Goal: Navigation & Orientation: Find specific page/section

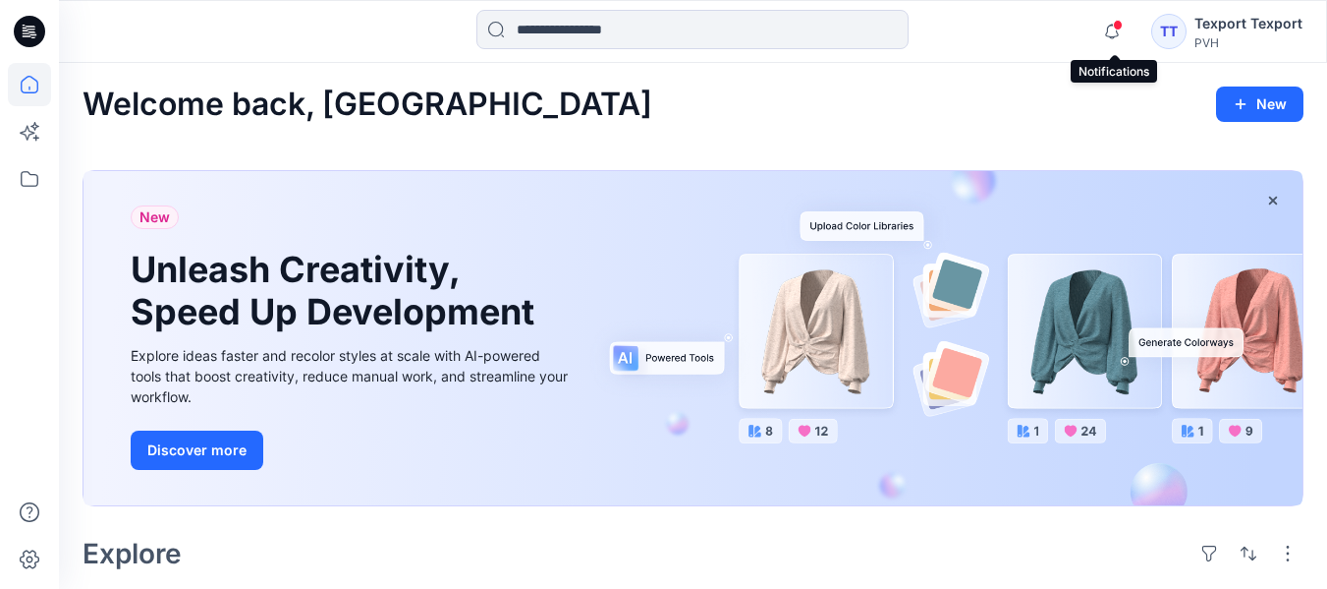
click at [1110, 23] on icon "button" at bounding box center [1112, 31] width 37 height 39
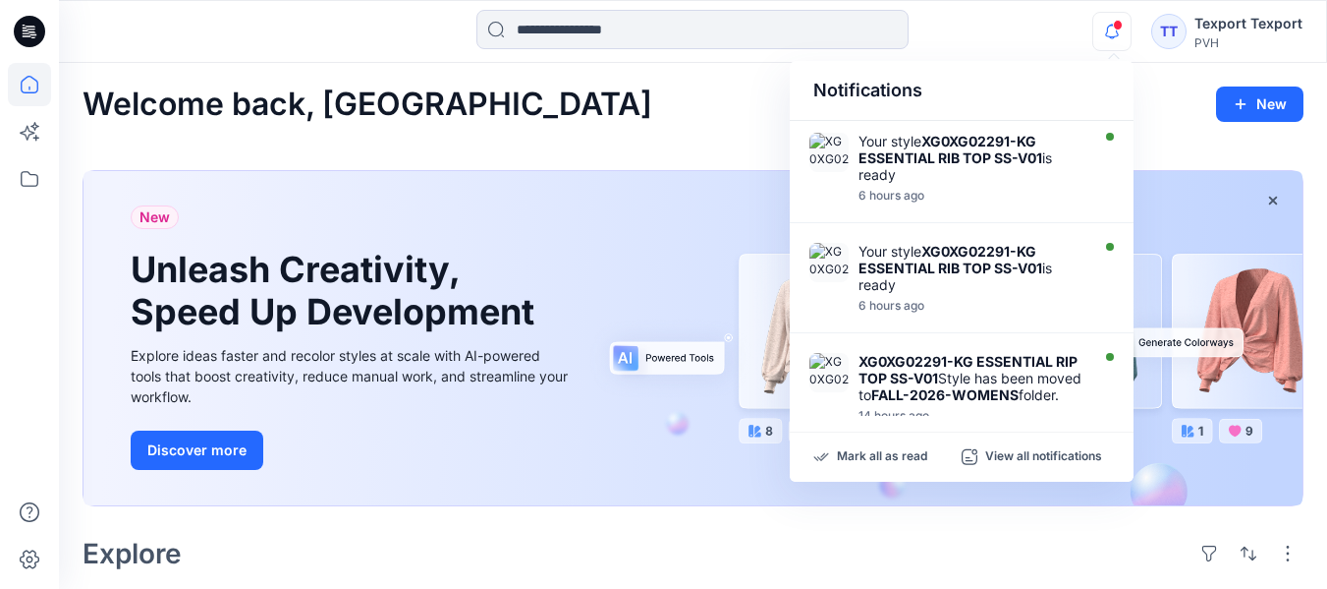
click at [1110, 23] on icon "button" at bounding box center [1112, 31] width 37 height 39
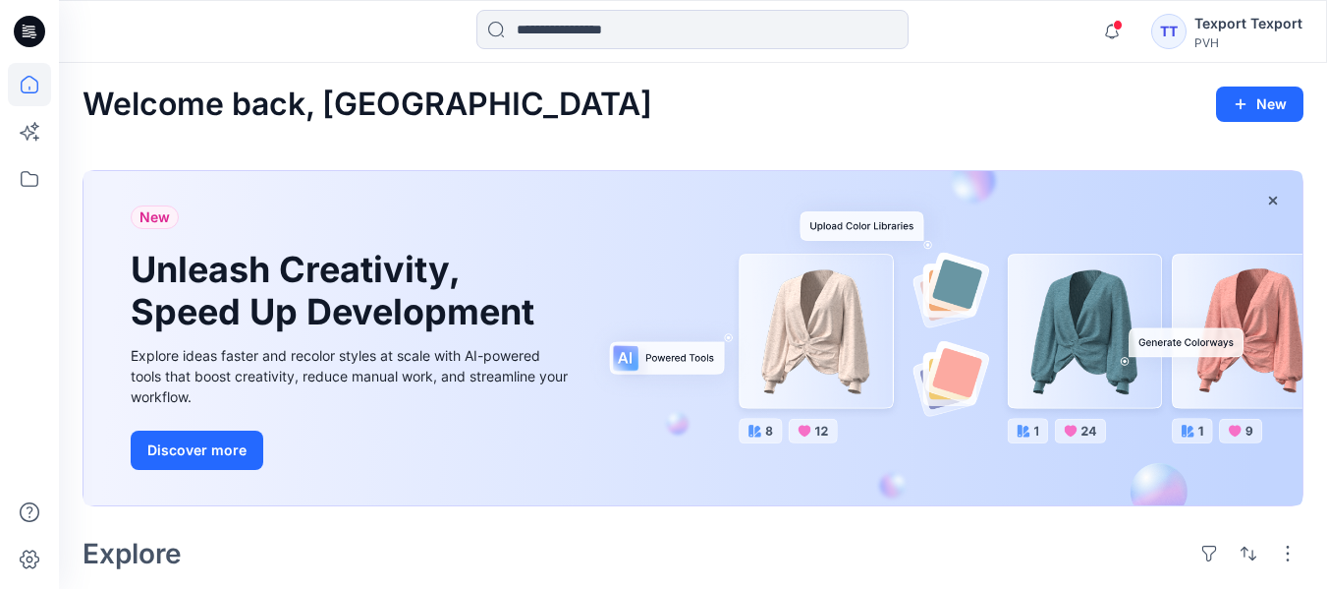
click at [675, 86] on div "Welcome back, [GEOGRAPHIC_DATA] New" at bounding box center [693, 104] width 1221 height 36
click at [1105, 28] on icon "button" at bounding box center [1112, 31] width 37 height 39
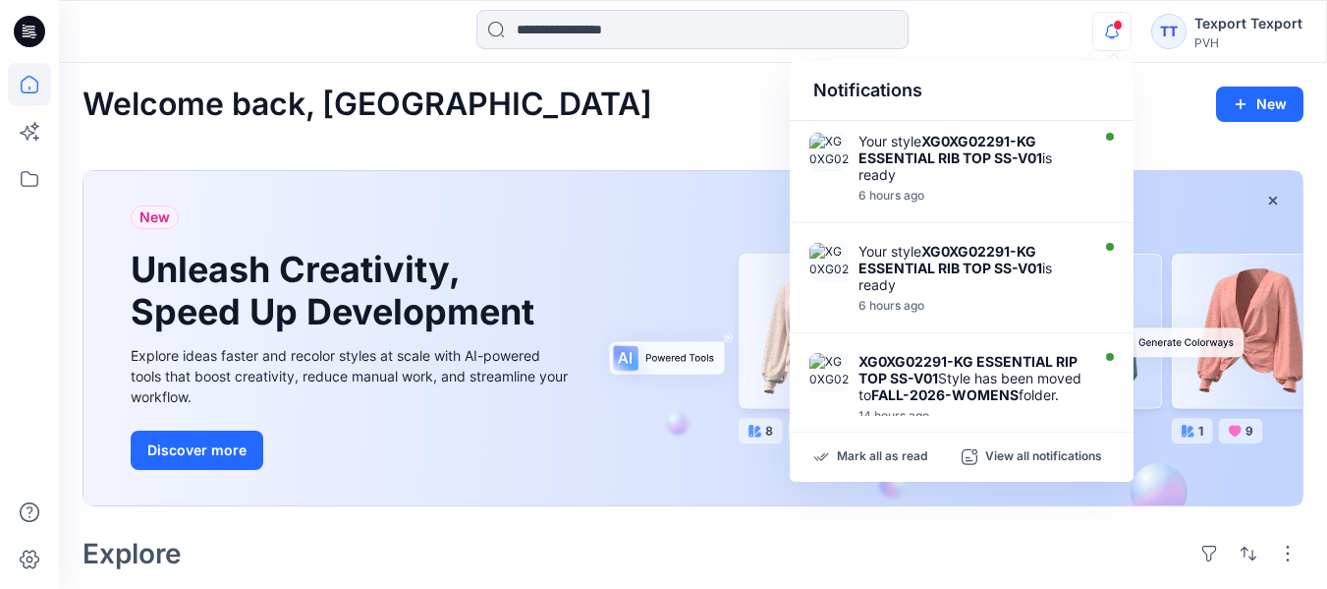
click at [1105, 28] on icon "button" at bounding box center [1112, 31] width 37 height 39
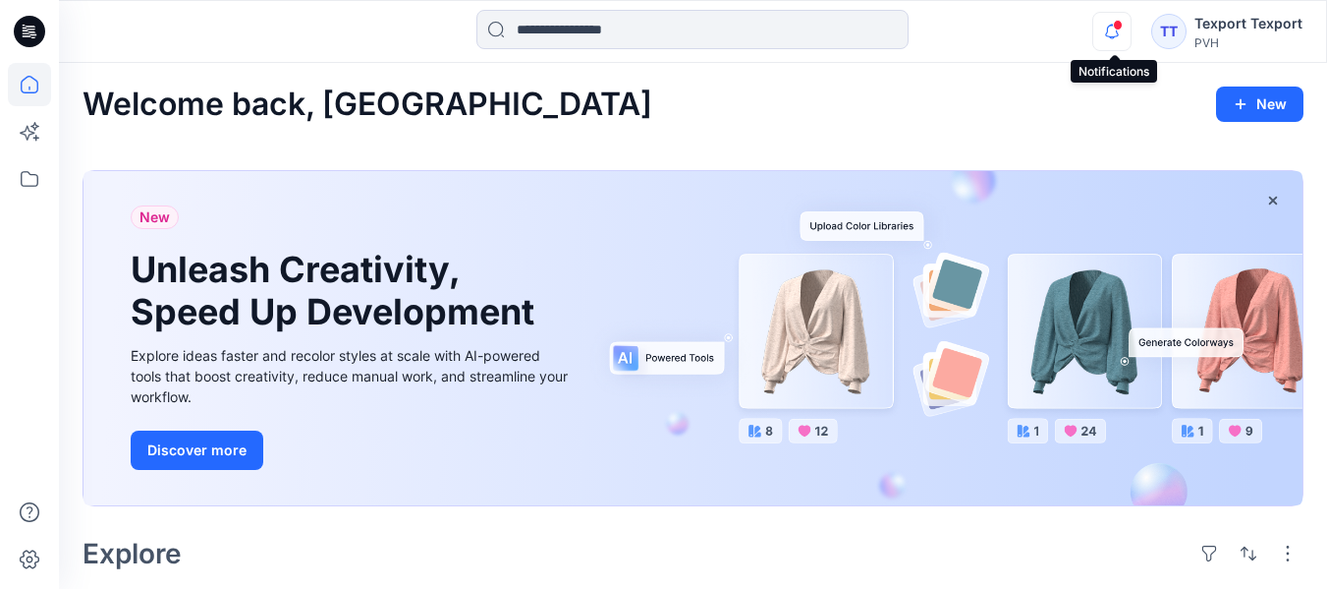
click at [1110, 31] on icon "button" at bounding box center [1112, 31] width 14 height 13
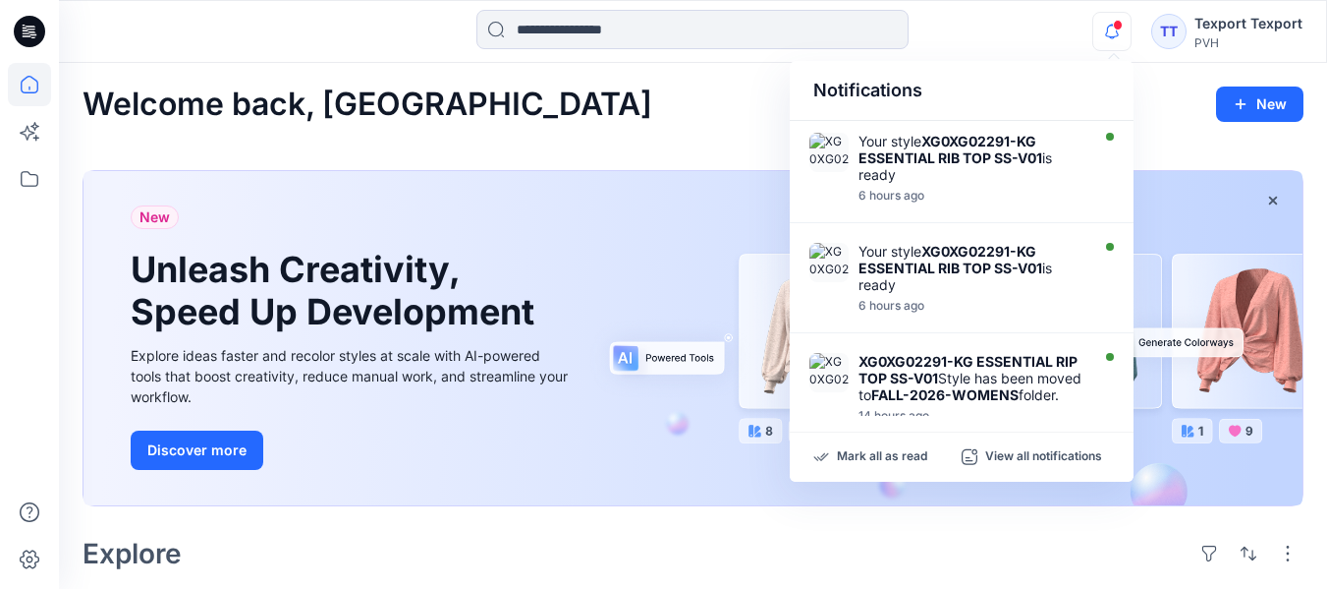
click at [1110, 31] on icon "button" at bounding box center [1112, 31] width 14 height 13
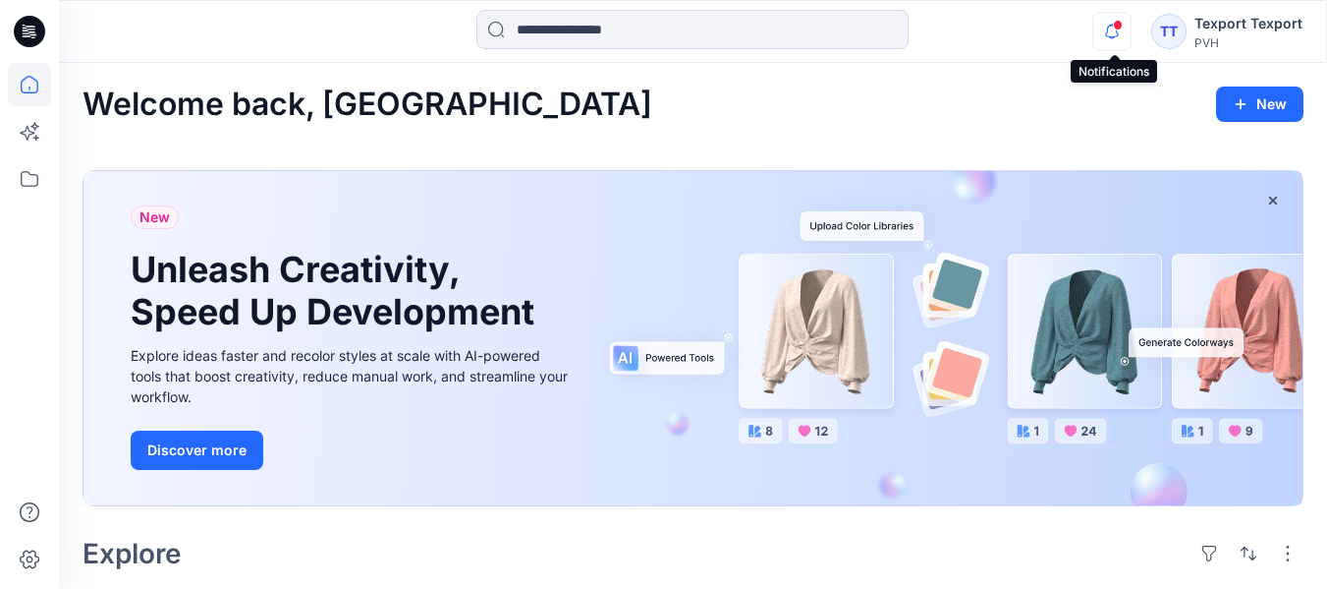
click at [1116, 30] on icon "button" at bounding box center [1112, 31] width 37 height 39
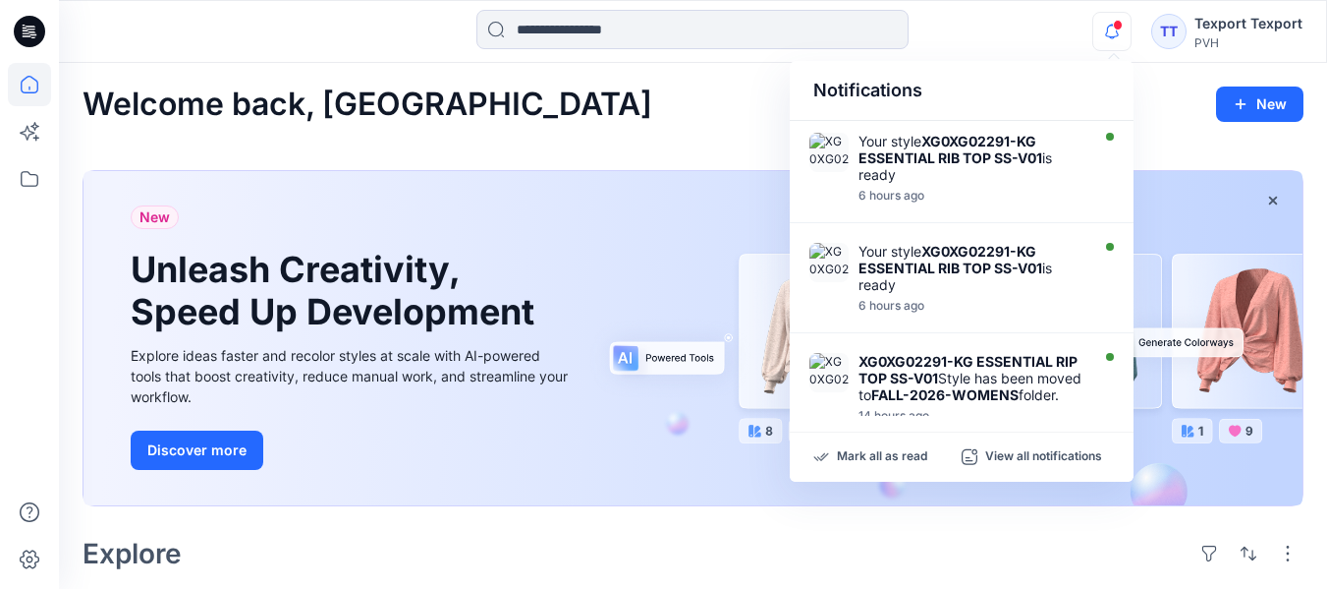
click at [1116, 30] on icon "button" at bounding box center [1112, 31] width 37 height 39
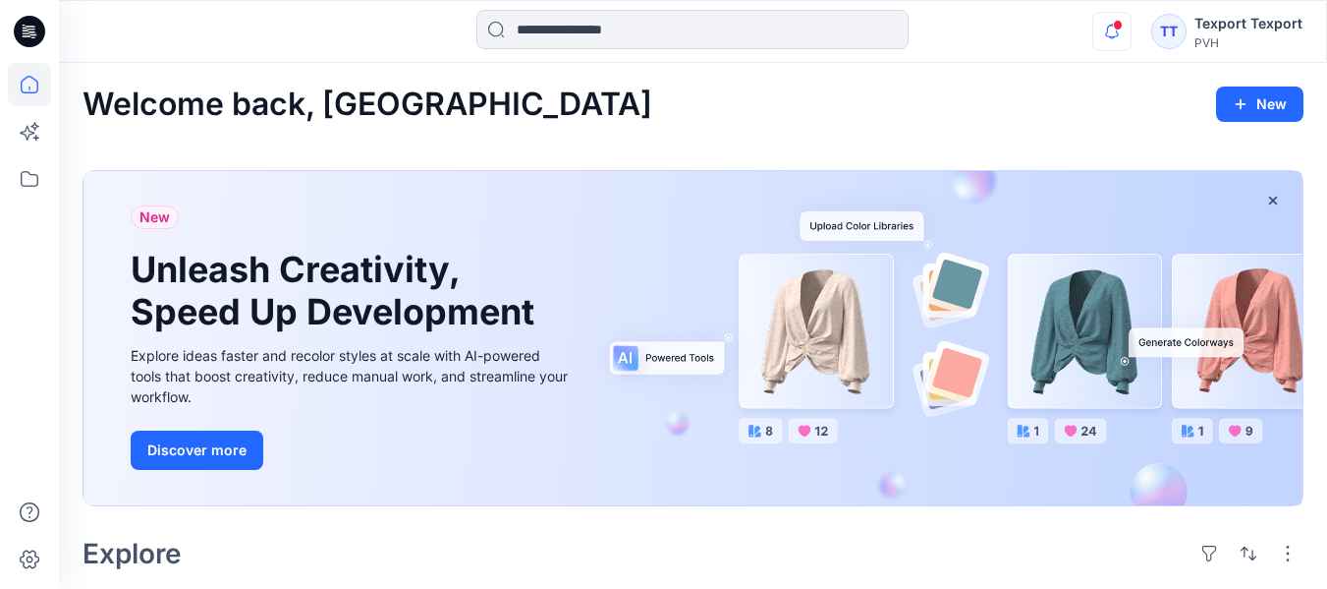
click at [1116, 30] on icon "button" at bounding box center [1112, 31] width 37 height 39
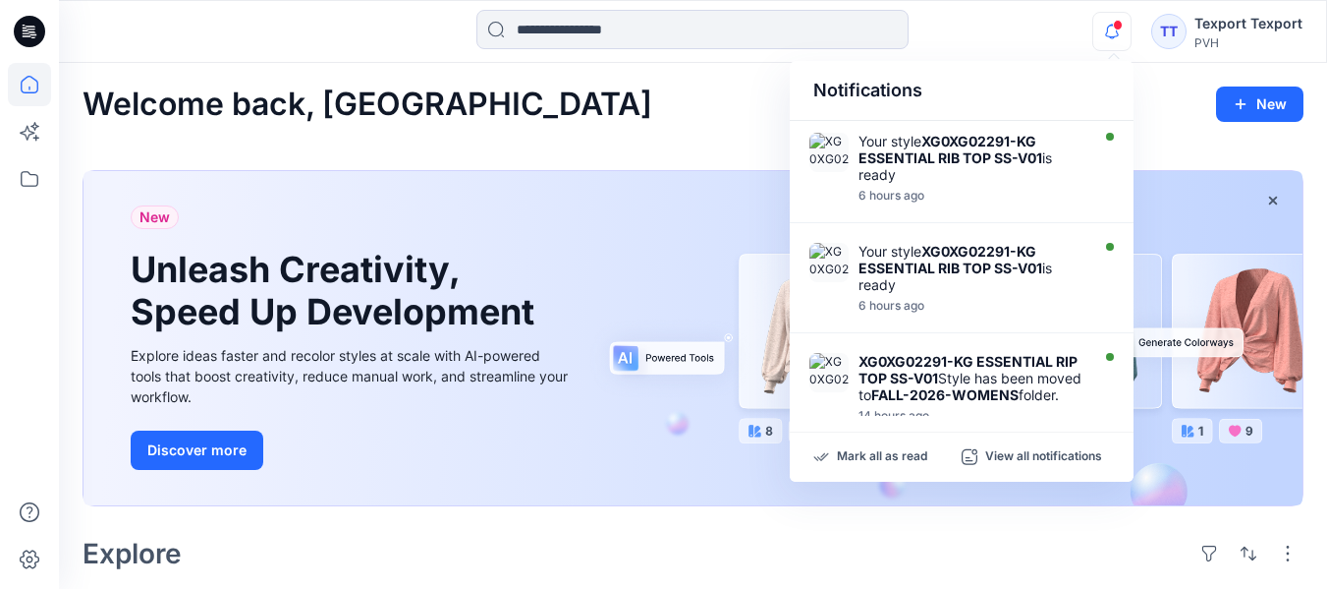
click at [1116, 30] on icon "button" at bounding box center [1112, 31] width 37 height 39
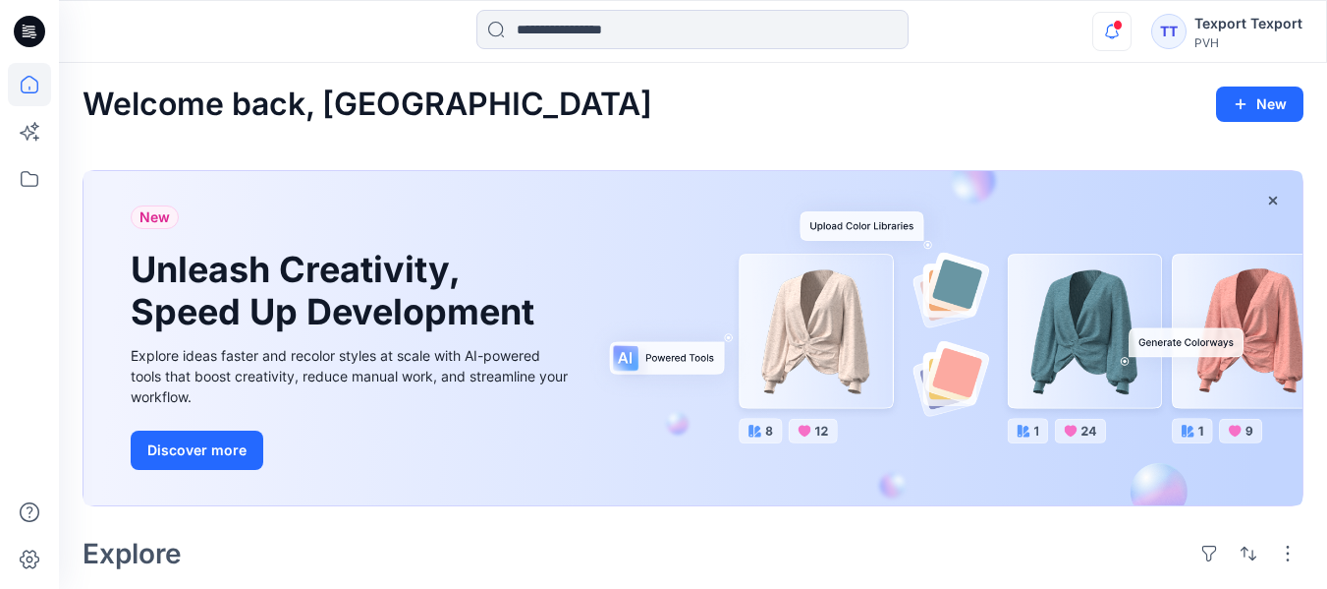
click at [1116, 30] on icon "button" at bounding box center [1112, 31] width 37 height 39
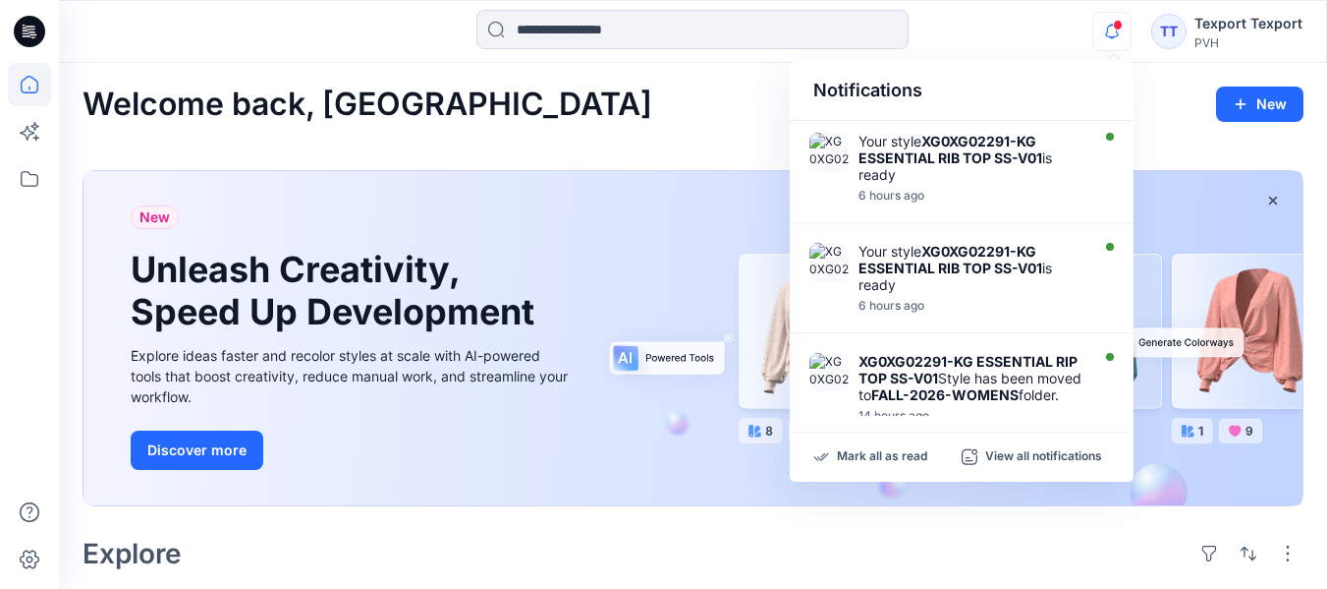
click at [1116, 30] on icon "button" at bounding box center [1112, 31] width 37 height 39
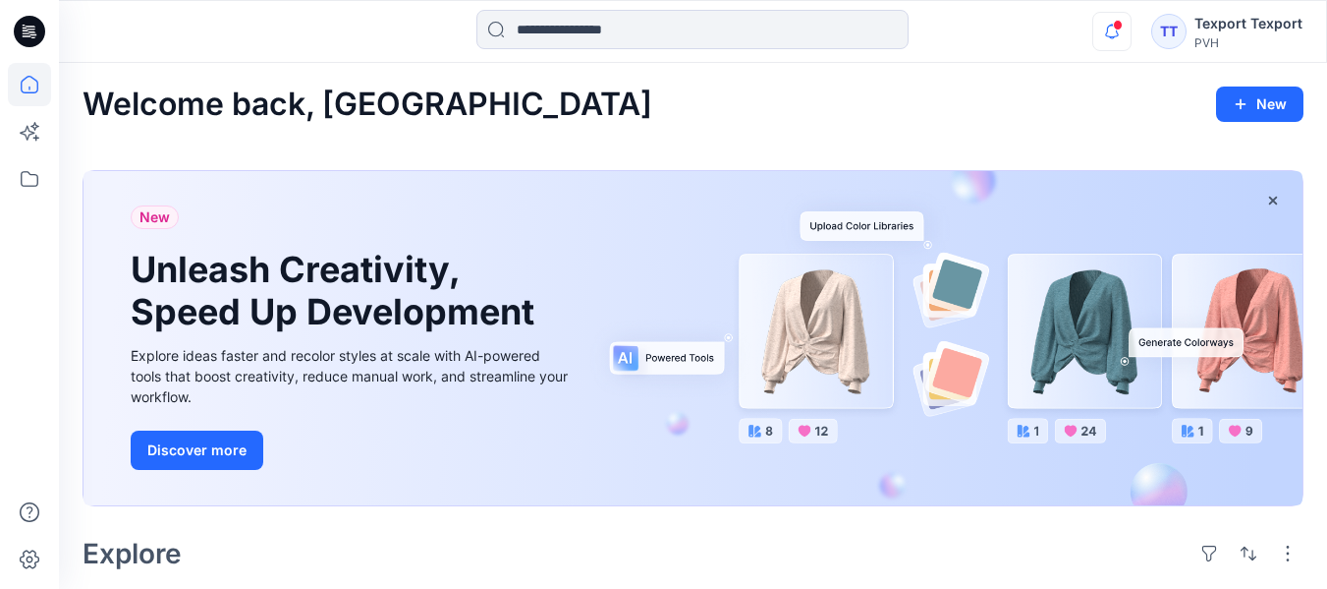
click at [1116, 30] on icon "button" at bounding box center [1112, 31] width 37 height 39
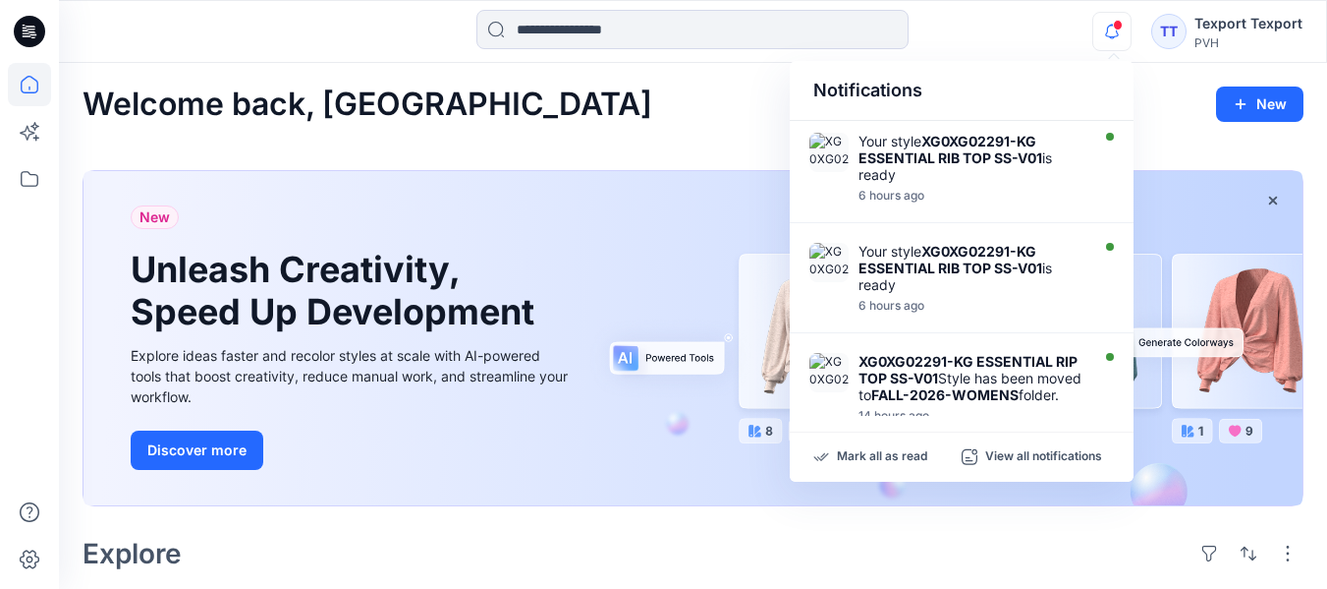
click at [1116, 30] on icon "button" at bounding box center [1112, 31] width 37 height 39
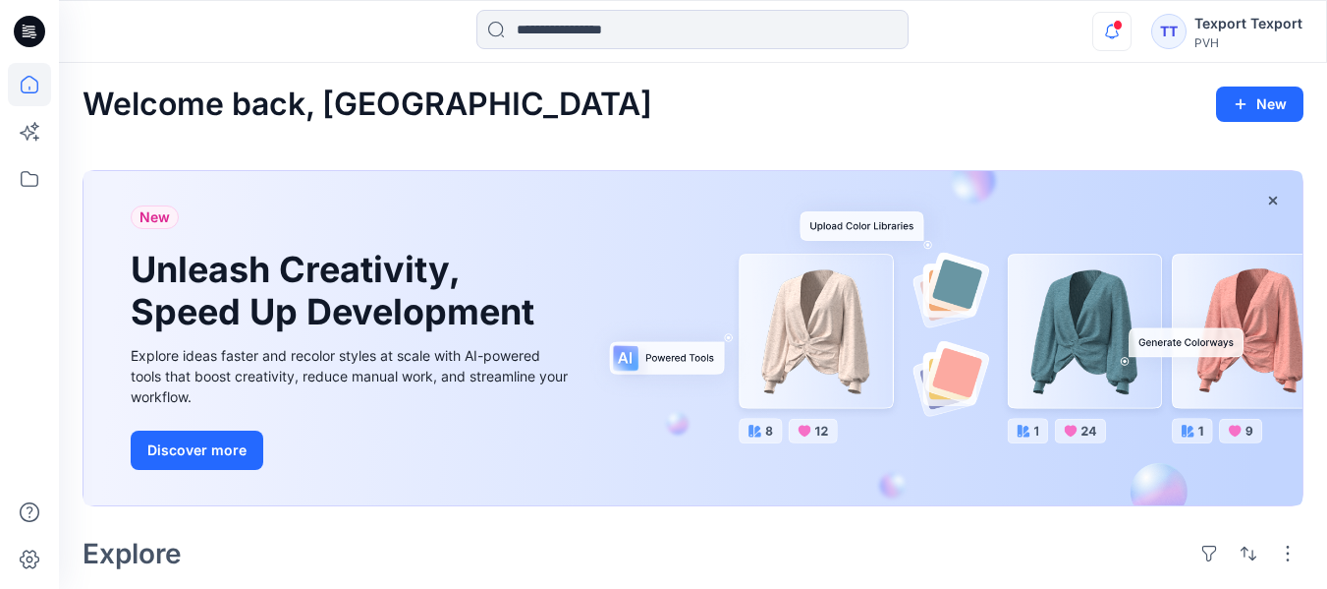
click at [1116, 30] on icon "button" at bounding box center [1112, 31] width 37 height 39
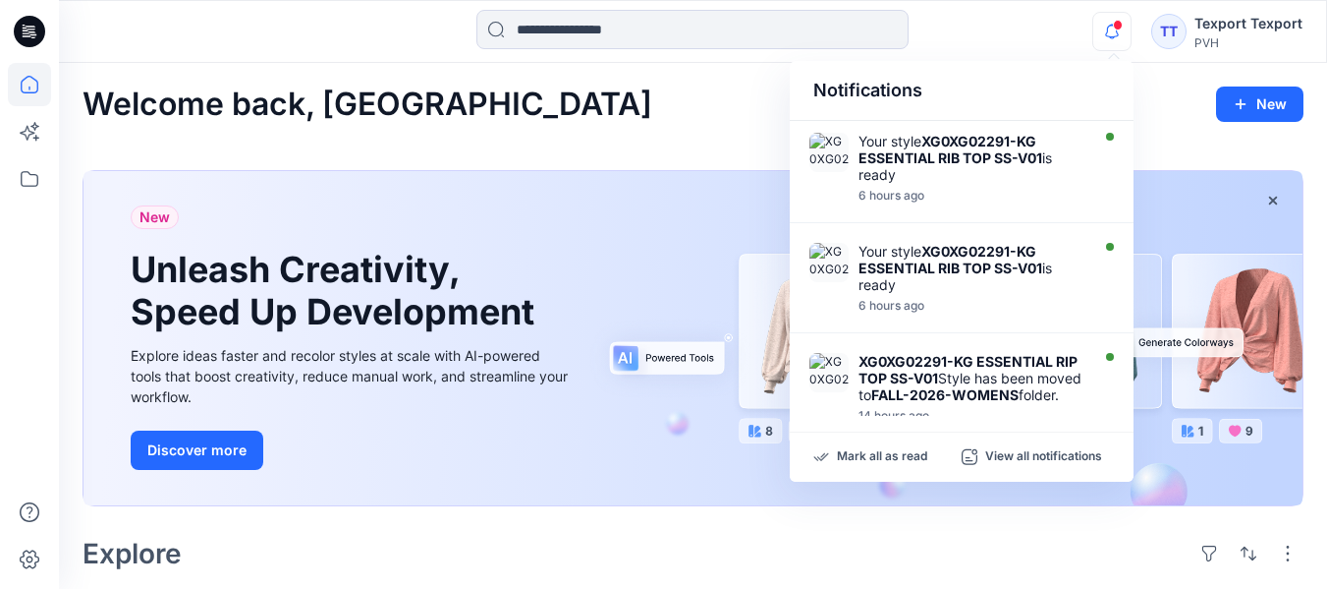
click at [1116, 30] on icon "button" at bounding box center [1112, 31] width 37 height 39
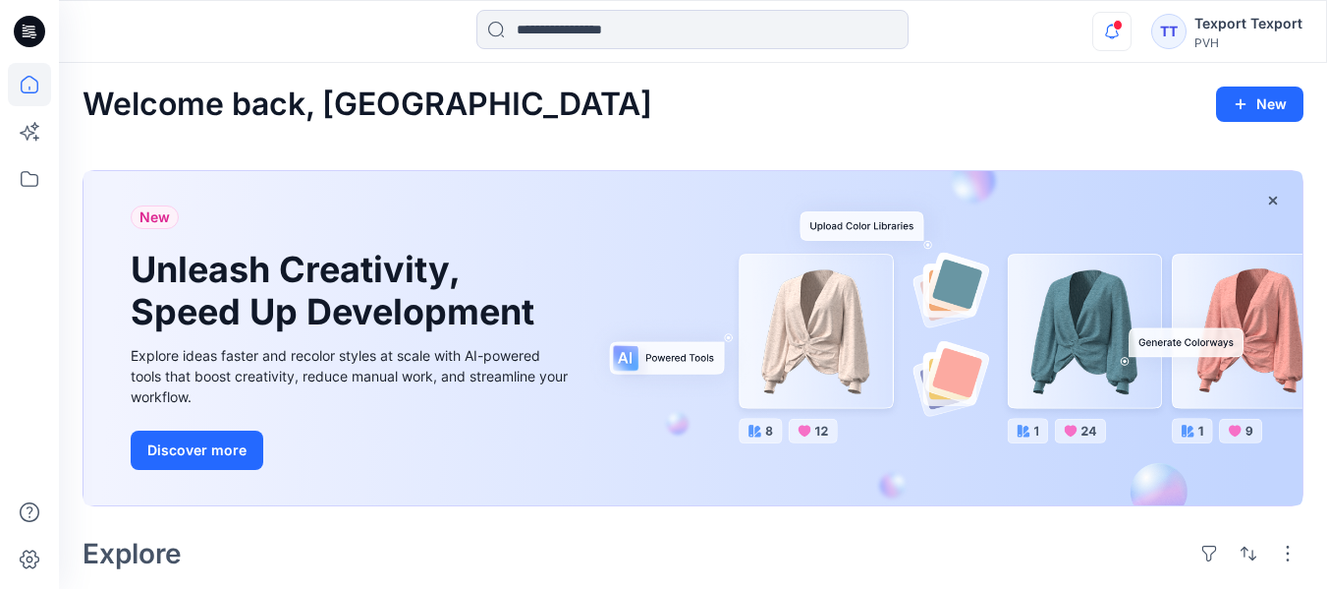
click at [1116, 30] on icon "button" at bounding box center [1112, 31] width 37 height 39
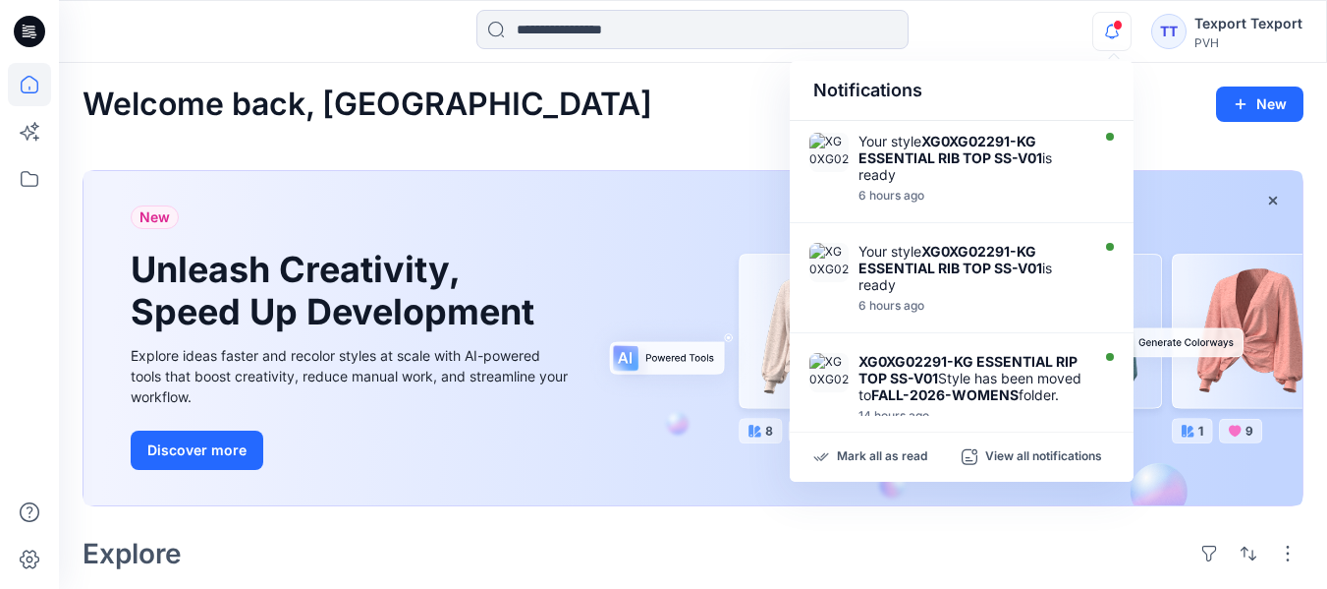
click at [1168, 114] on div "Welcome back, [GEOGRAPHIC_DATA] New" at bounding box center [693, 104] width 1221 height 36
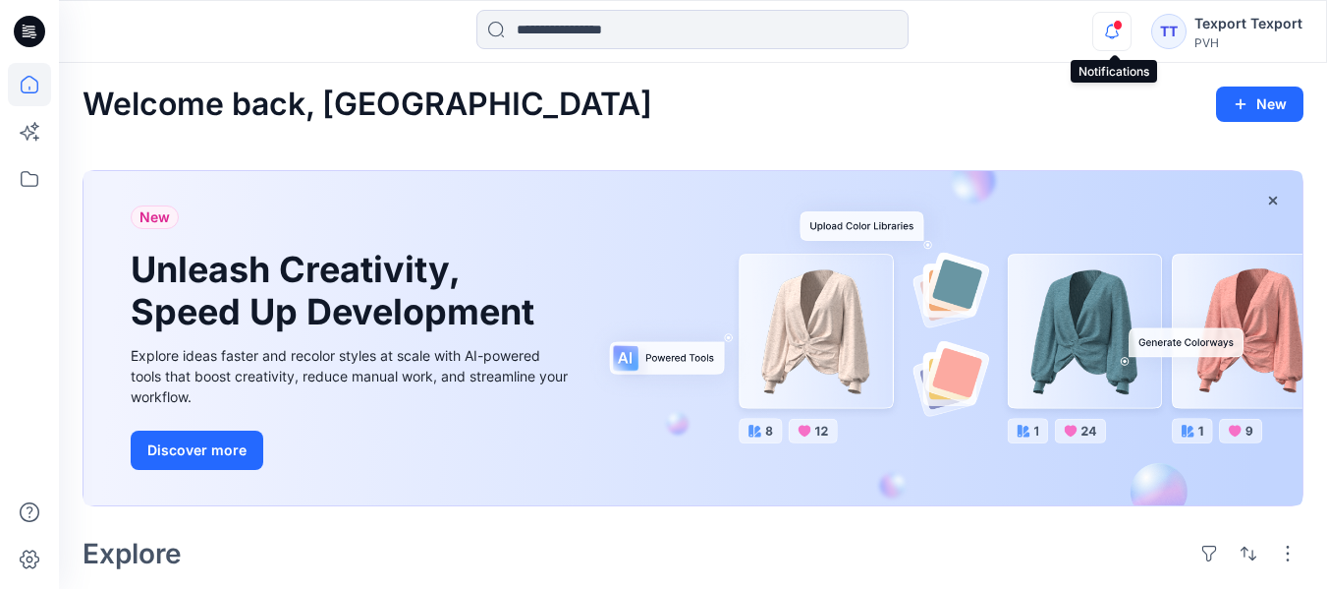
click at [1108, 30] on icon "button" at bounding box center [1112, 31] width 37 height 39
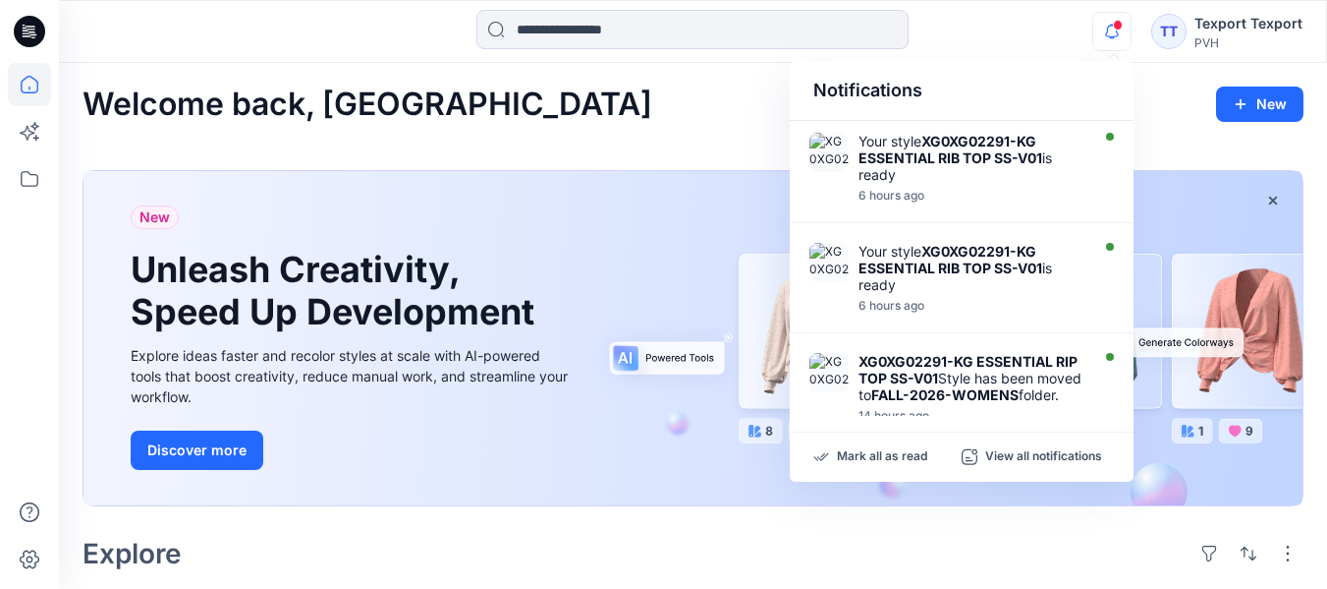
click at [1108, 30] on icon "button" at bounding box center [1112, 31] width 37 height 39
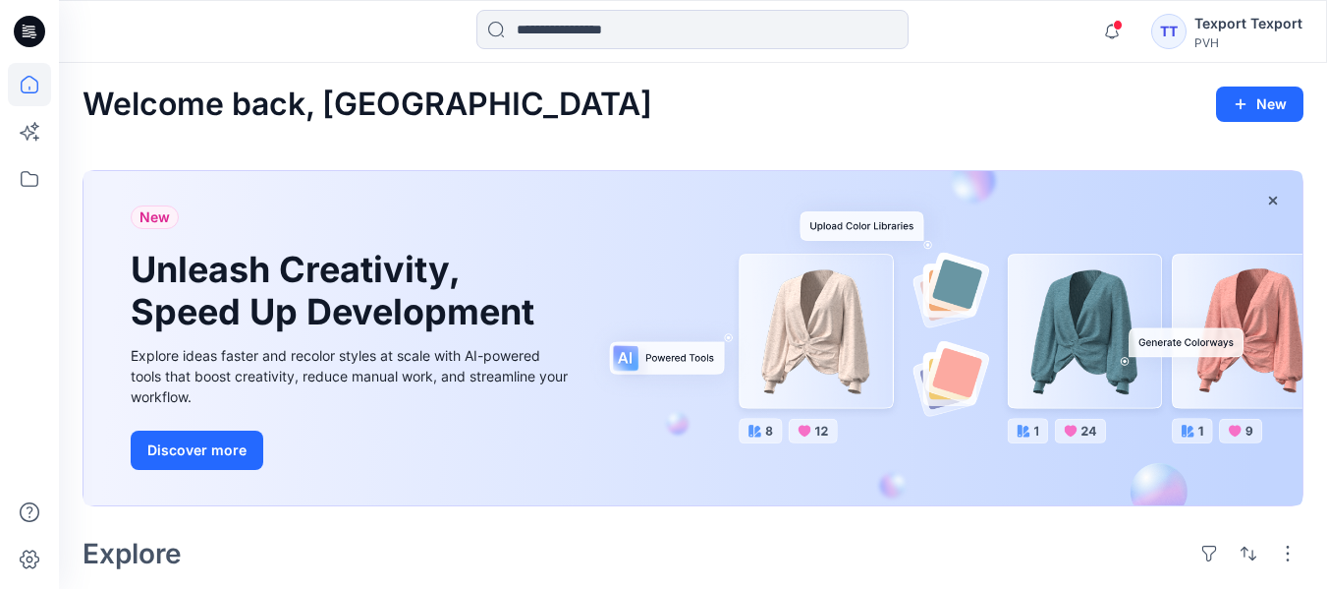
click at [1028, 35] on div "Notifications Your style XG0XG02291-KG ESSENTIAL RIB TOP SS-V01 is ready 6 hour…" at bounding box center [693, 31] width 1268 height 43
click at [1120, 28] on span at bounding box center [1118, 25] width 10 height 11
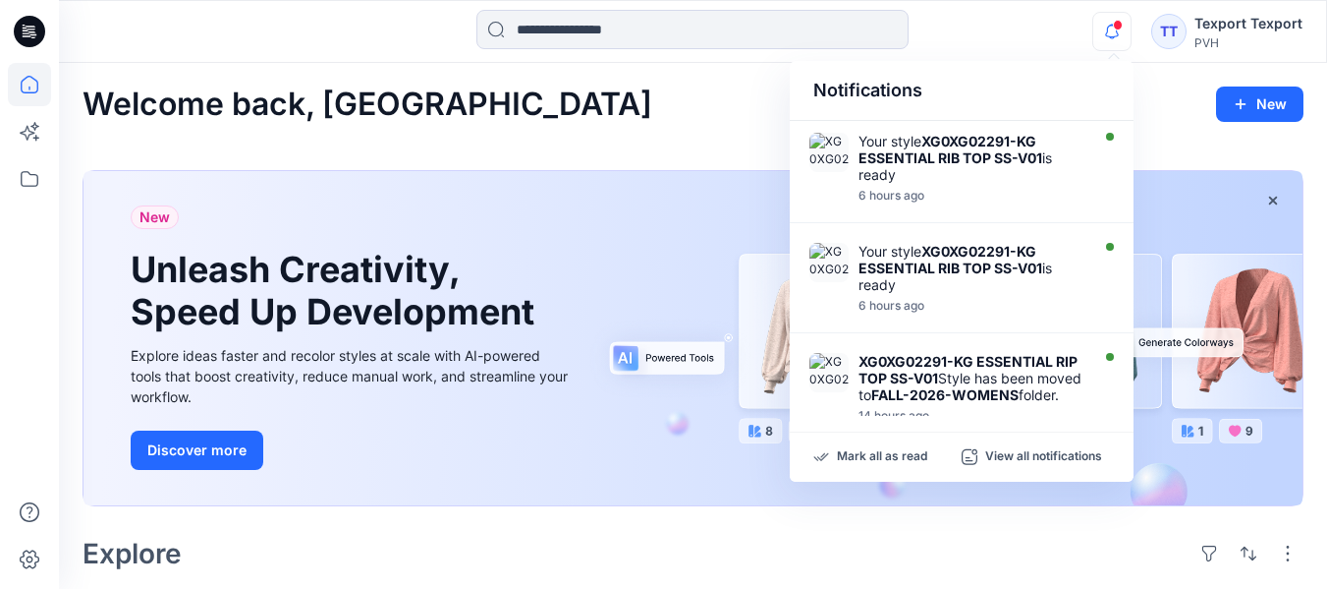
click at [1120, 28] on span at bounding box center [1118, 25] width 10 height 11
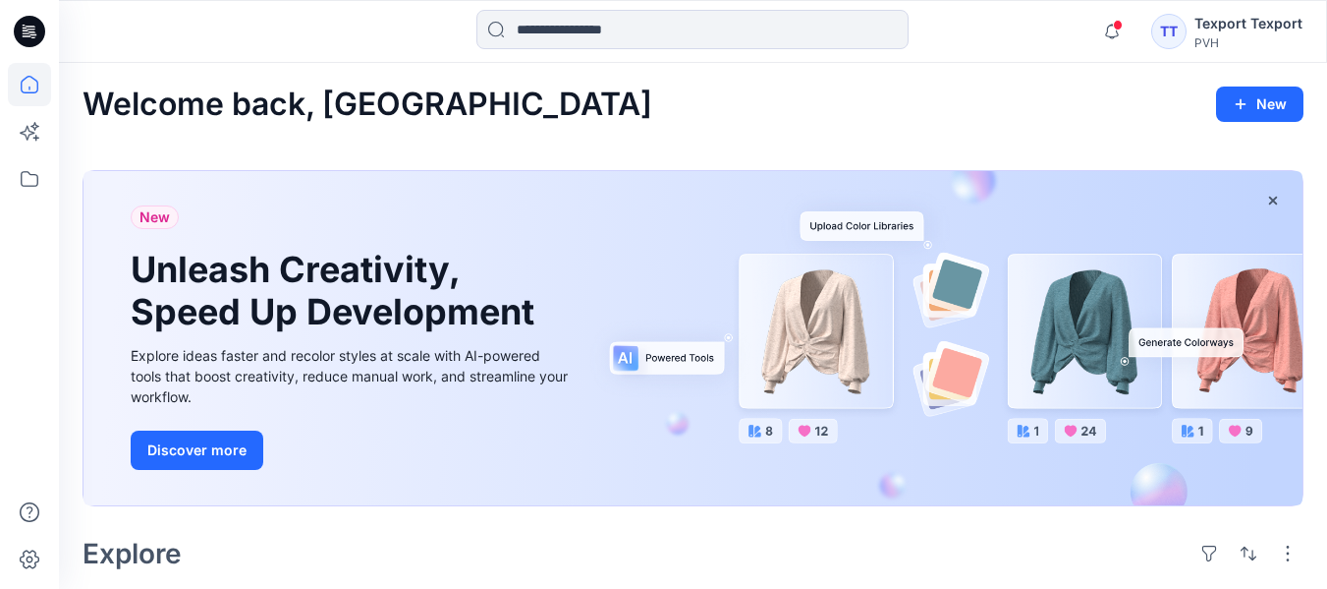
click at [1120, 28] on span at bounding box center [1118, 25] width 10 height 11
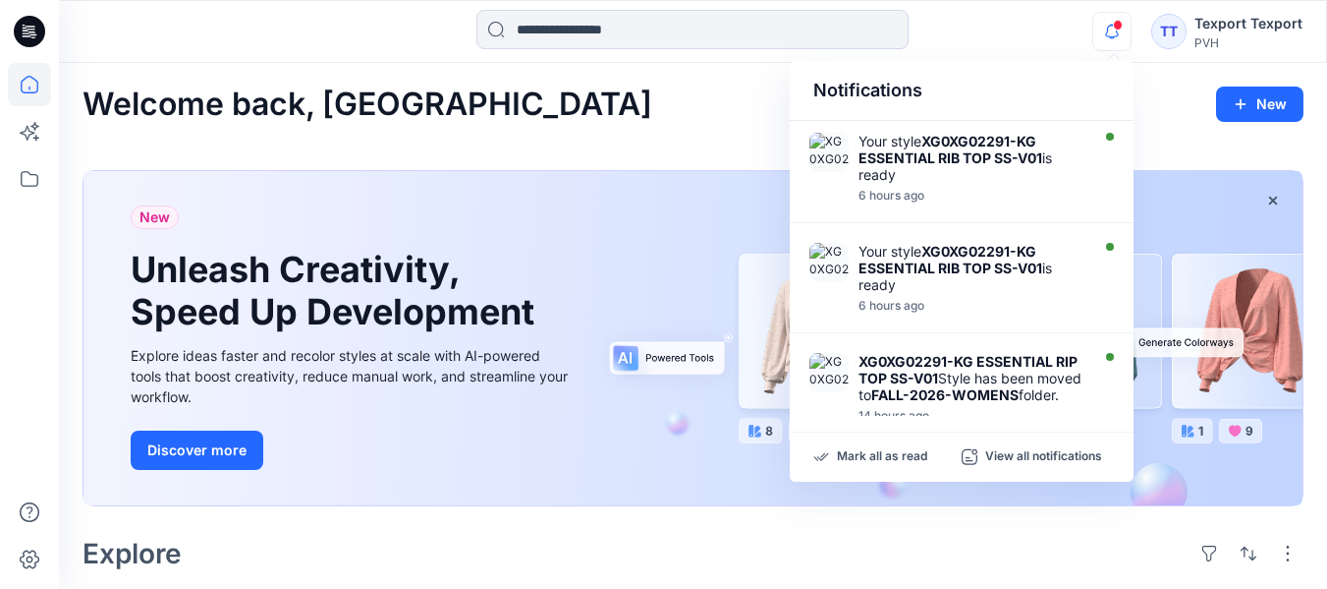
click at [1120, 28] on span at bounding box center [1118, 25] width 10 height 11
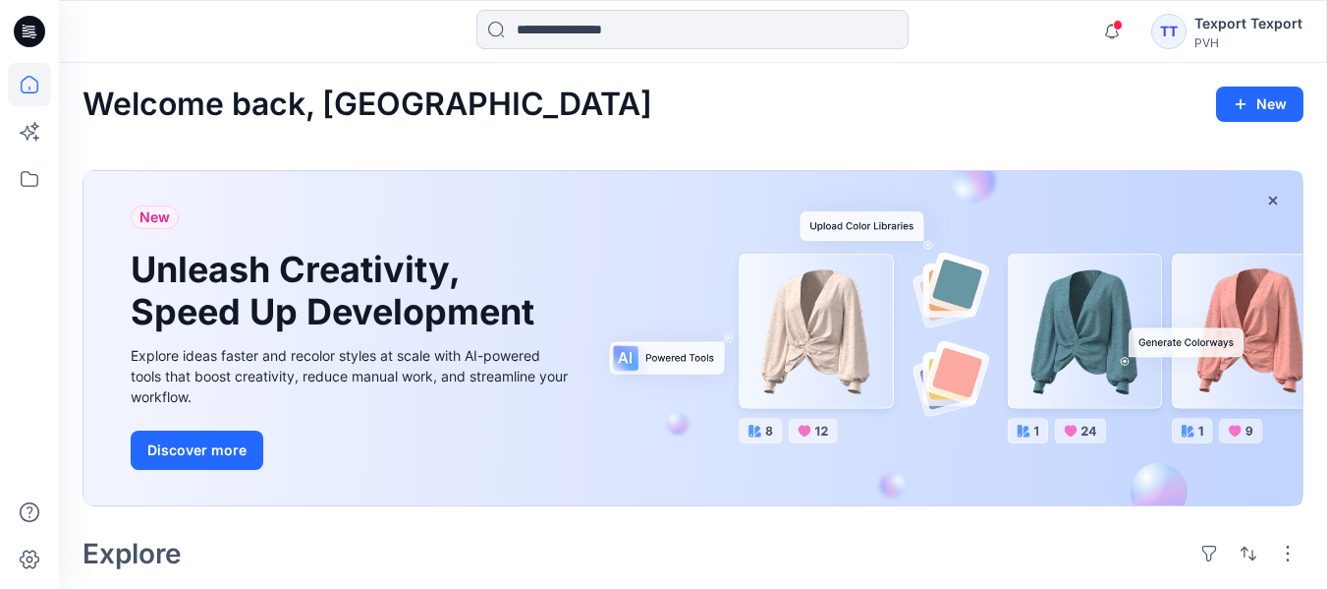
click at [1120, 28] on span at bounding box center [1118, 25] width 10 height 11
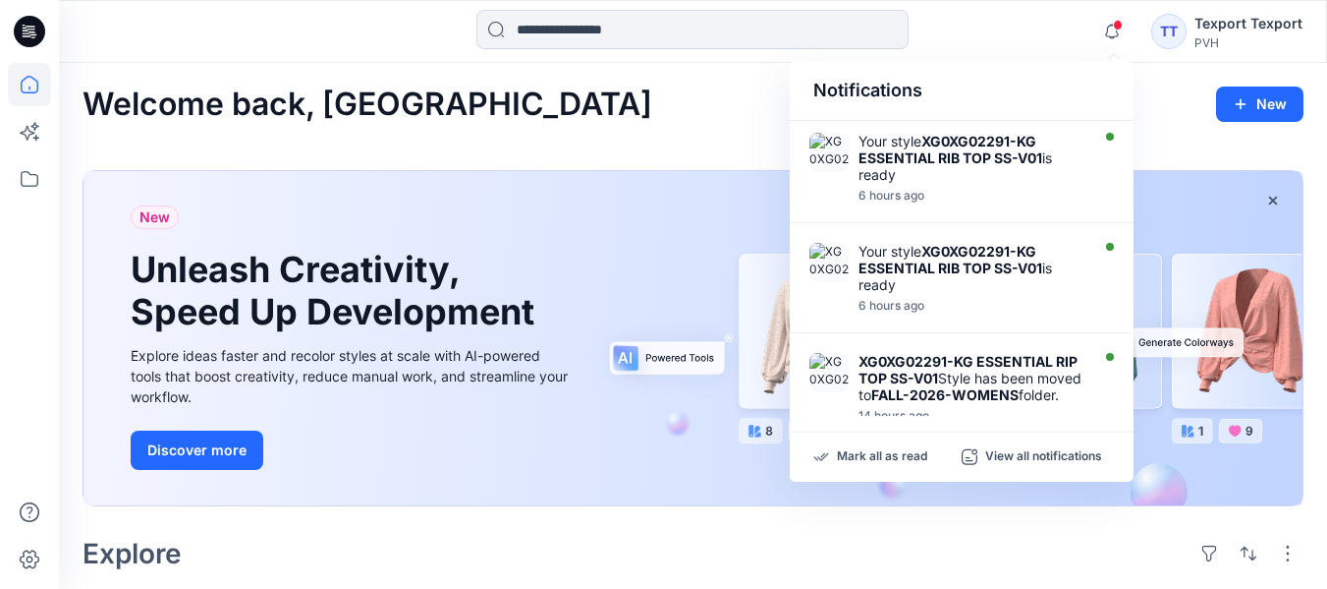
click at [1177, 111] on div "Welcome back, [GEOGRAPHIC_DATA] New" at bounding box center [693, 104] width 1221 height 36
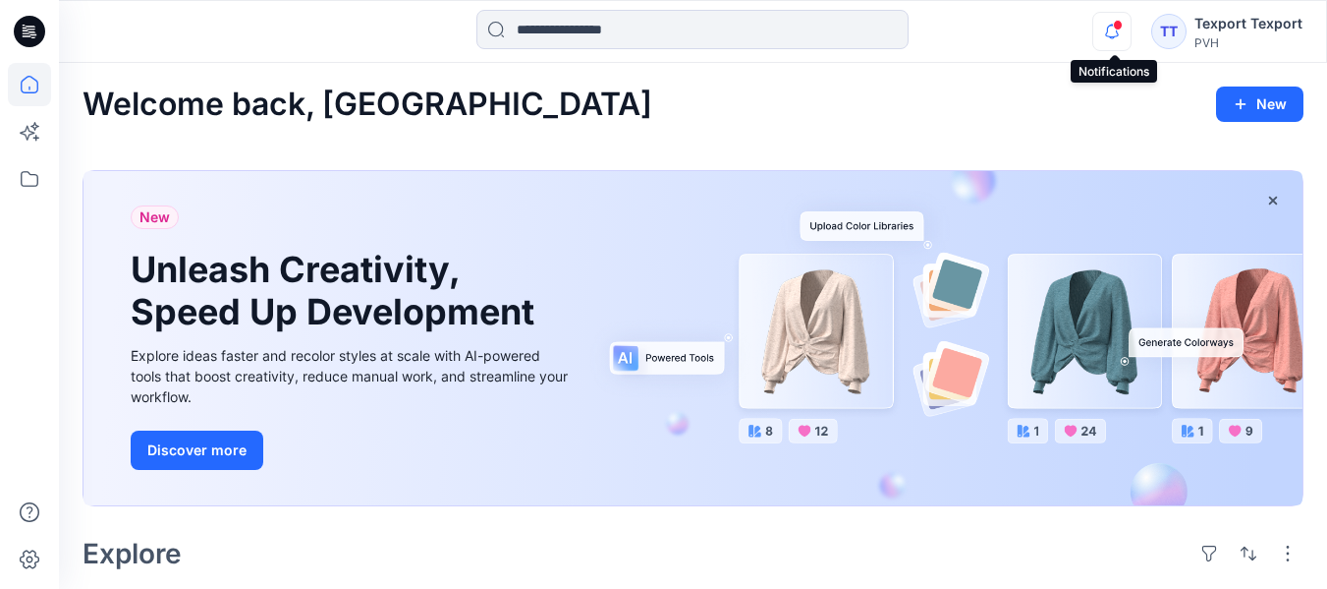
click at [1114, 28] on icon "button" at bounding box center [1112, 31] width 37 height 39
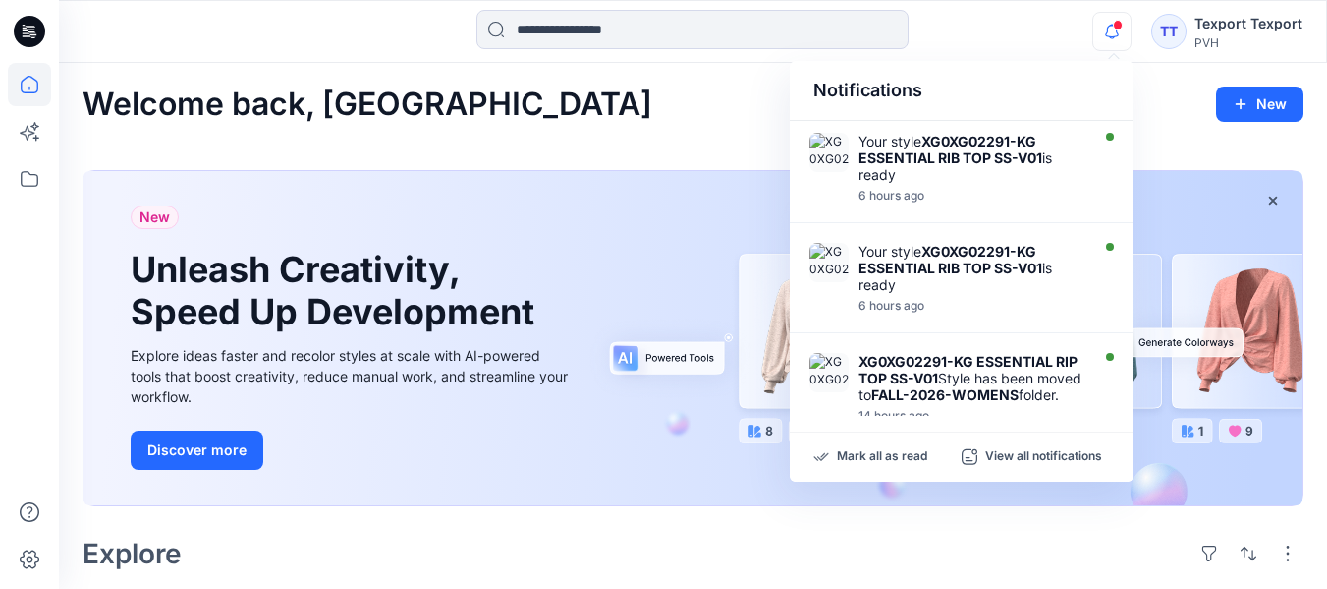
click at [1143, 101] on div "Welcome back, [GEOGRAPHIC_DATA] New" at bounding box center [693, 104] width 1221 height 36
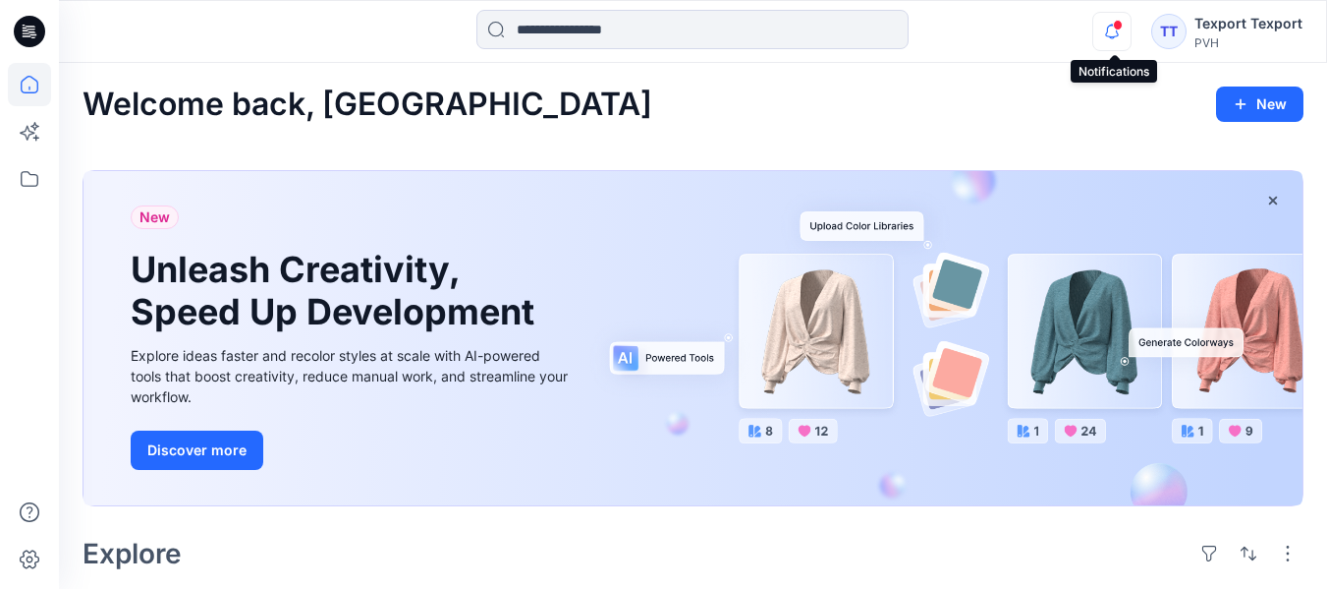
click at [1117, 30] on icon "button" at bounding box center [1112, 31] width 37 height 39
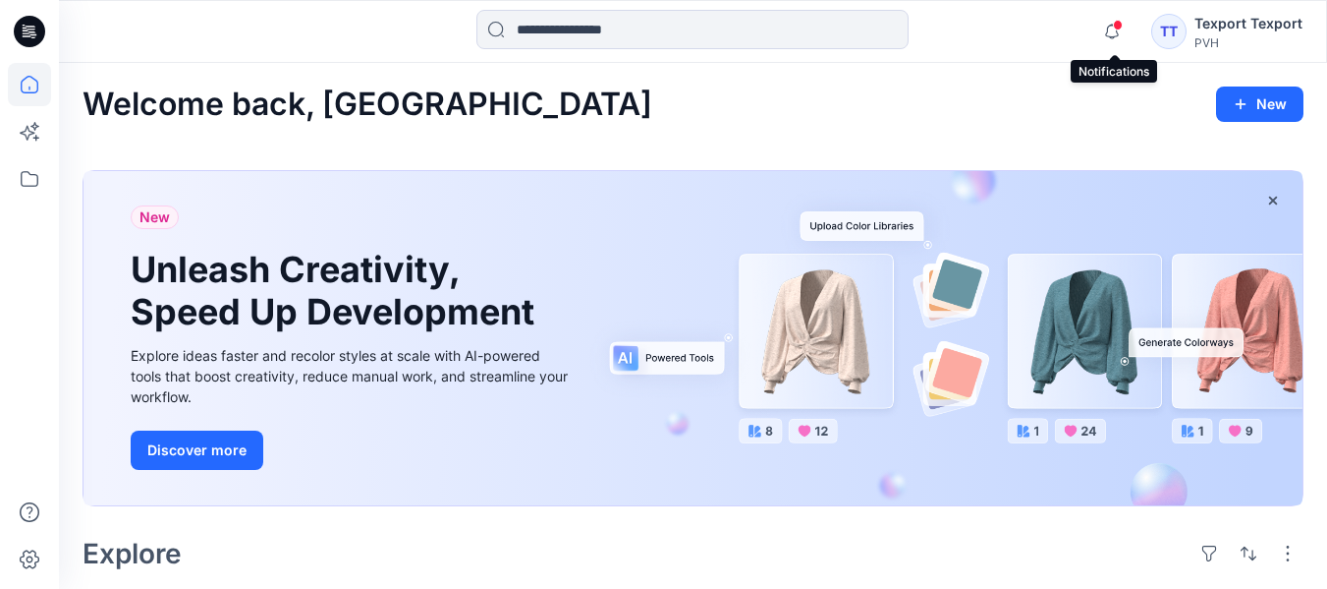
click at [1117, 28] on span at bounding box center [1118, 25] width 10 height 11
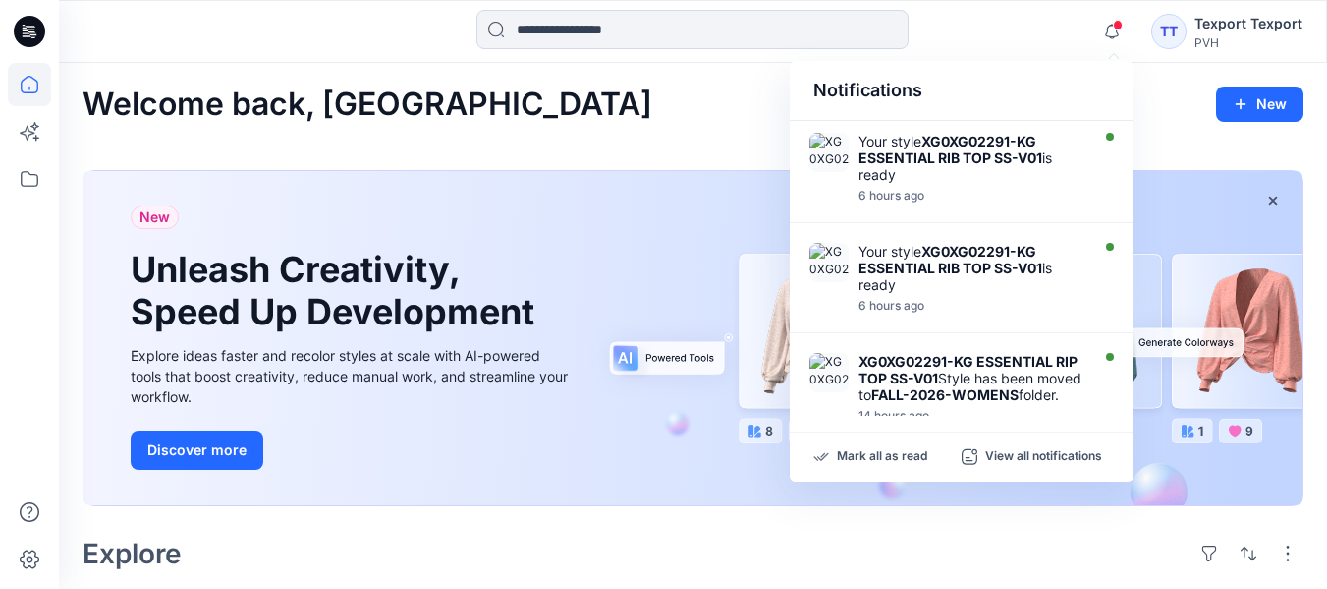
click at [1148, 121] on div "Welcome back, [GEOGRAPHIC_DATA] New" at bounding box center [693, 104] width 1221 height 36
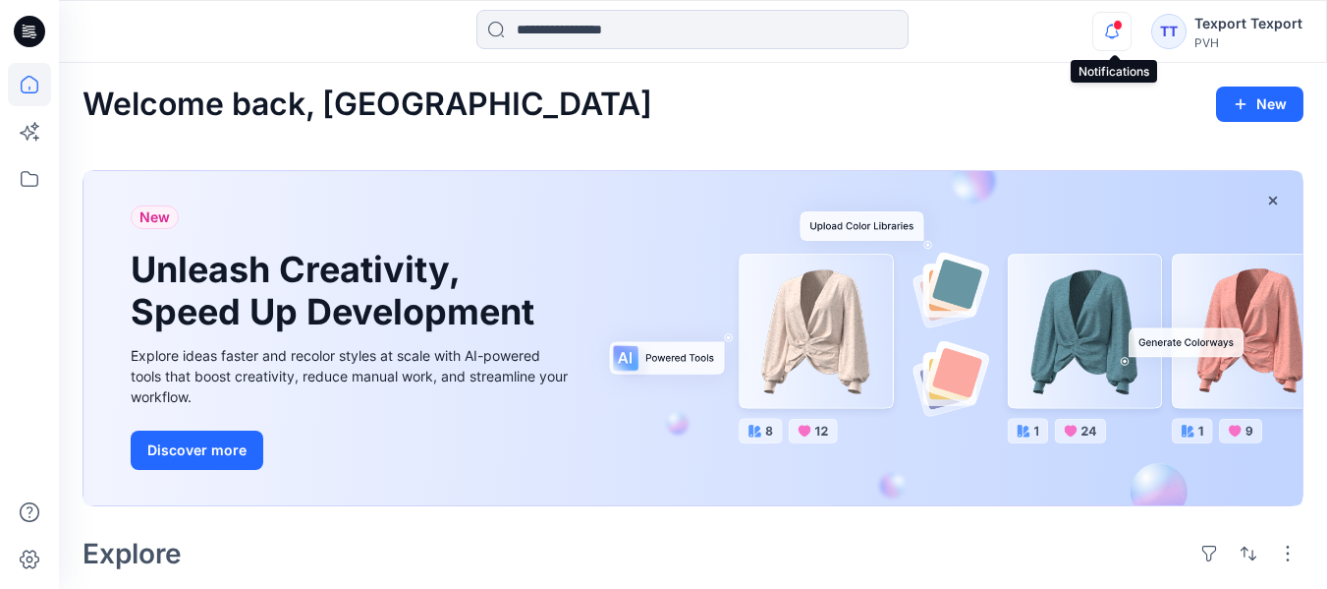
click at [1109, 21] on icon "button" at bounding box center [1112, 31] width 37 height 39
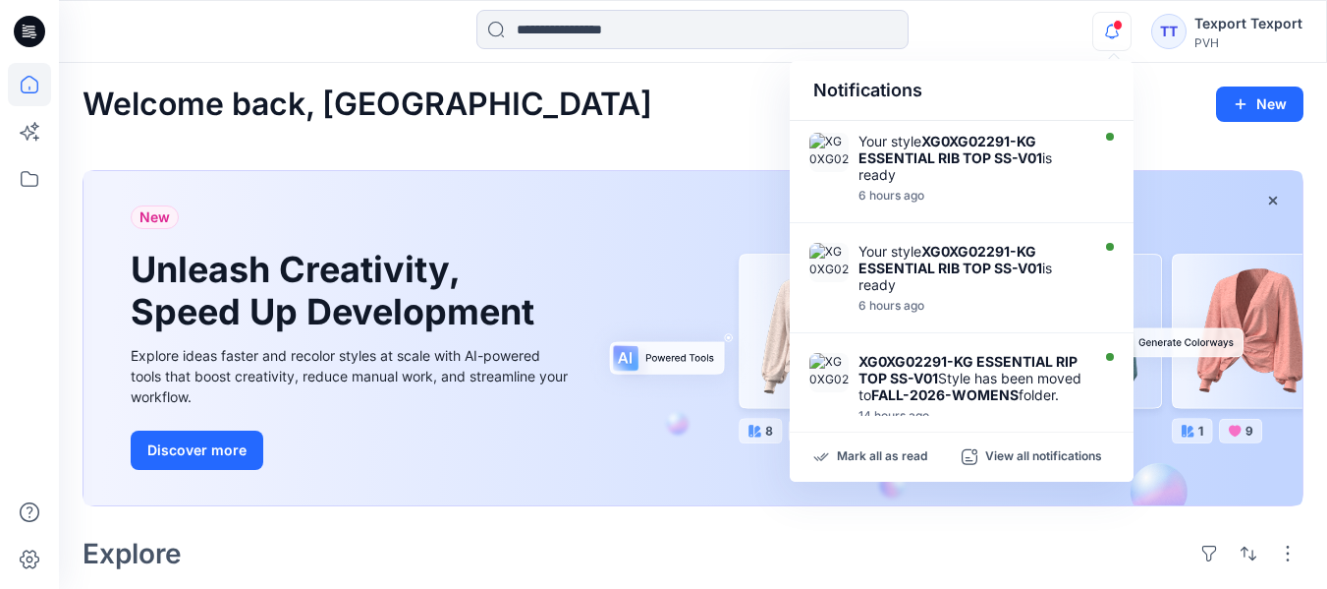
click at [1170, 102] on div "Welcome back, [GEOGRAPHIC_DATA] New" at bounding box center [693, 104] width 1221 height 36
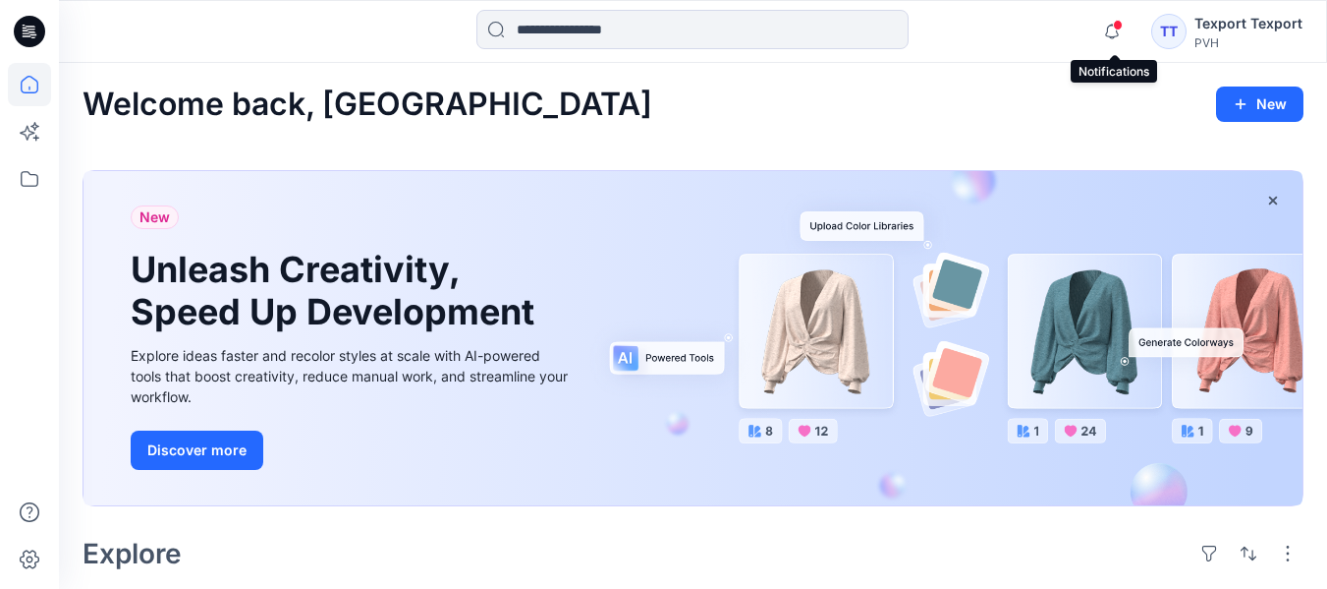
click at [1118, 26] on span at bounding box center [1118, 25] width 10 height 11
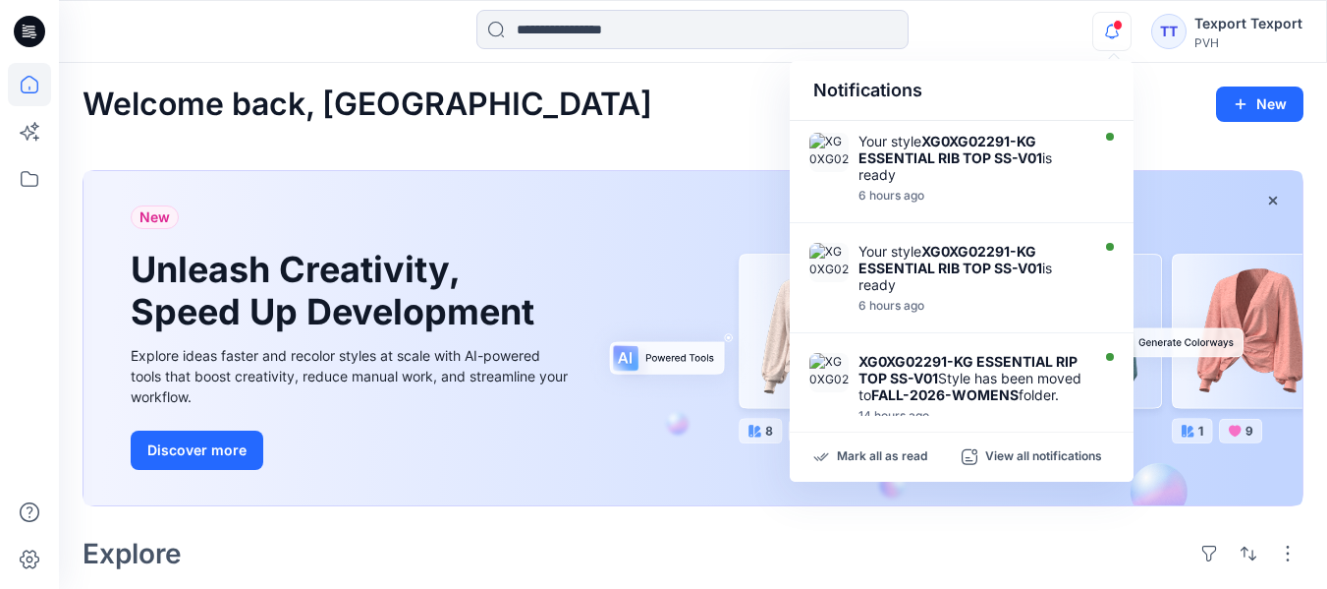
click at [1118, 26] on span at bounding box center [1118, 25] width 10 height 11
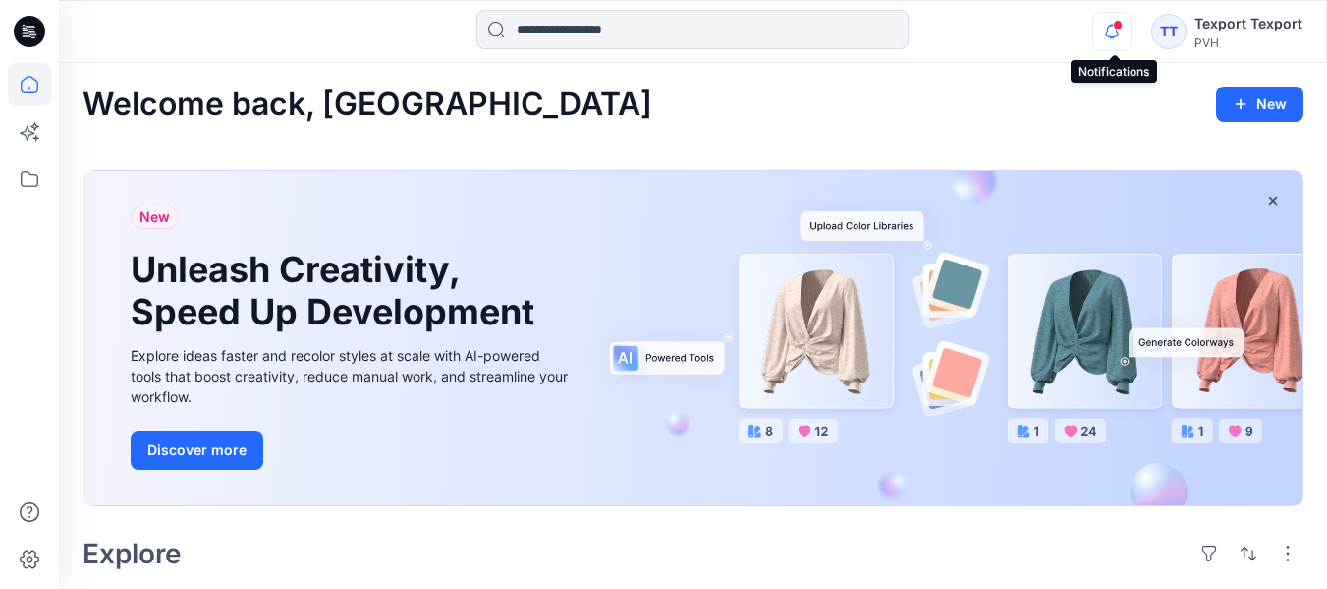
click at [1117, 30] on icon "button" at bounding box center [1112, 31] width 37 height 39
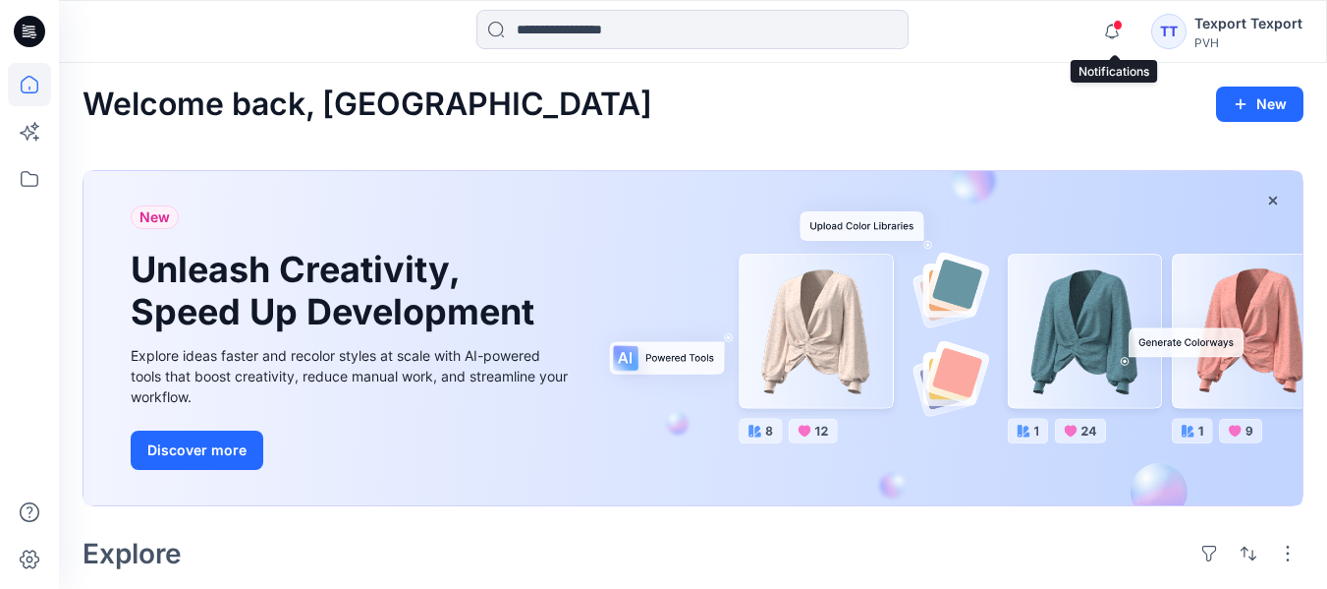
click at [1116, 22] on span at bounding box center [1118, 25] width 10 height 11
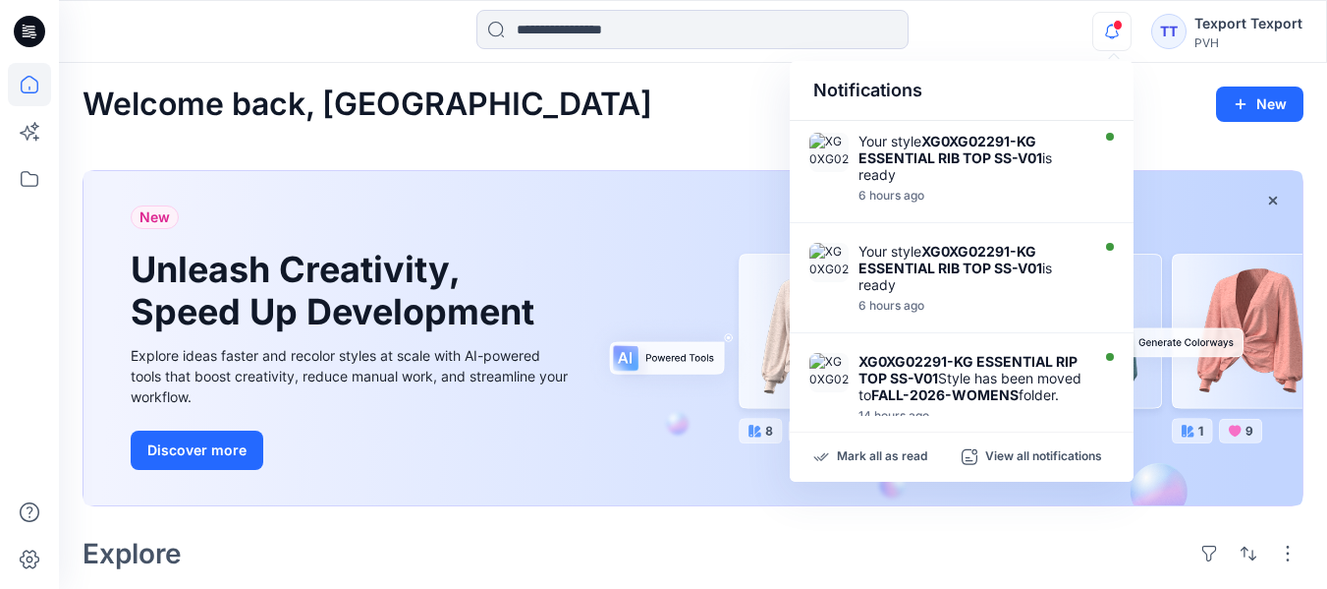
click at [1149, 102] on div "Welcome back, [GEOGRAPHIC_DATA] New" at bounding box center [693, 104] width 1221 height 36
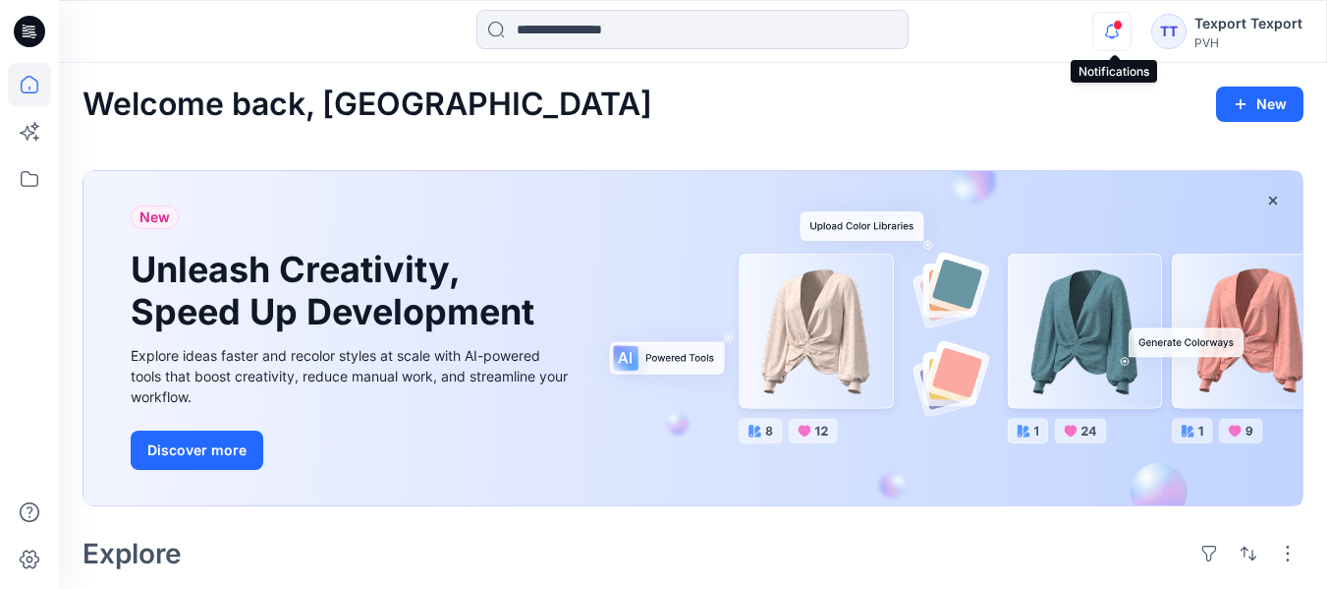
click at [1115, 29] on icon "button" at bounding box center [1112, 31] width 37 height 39
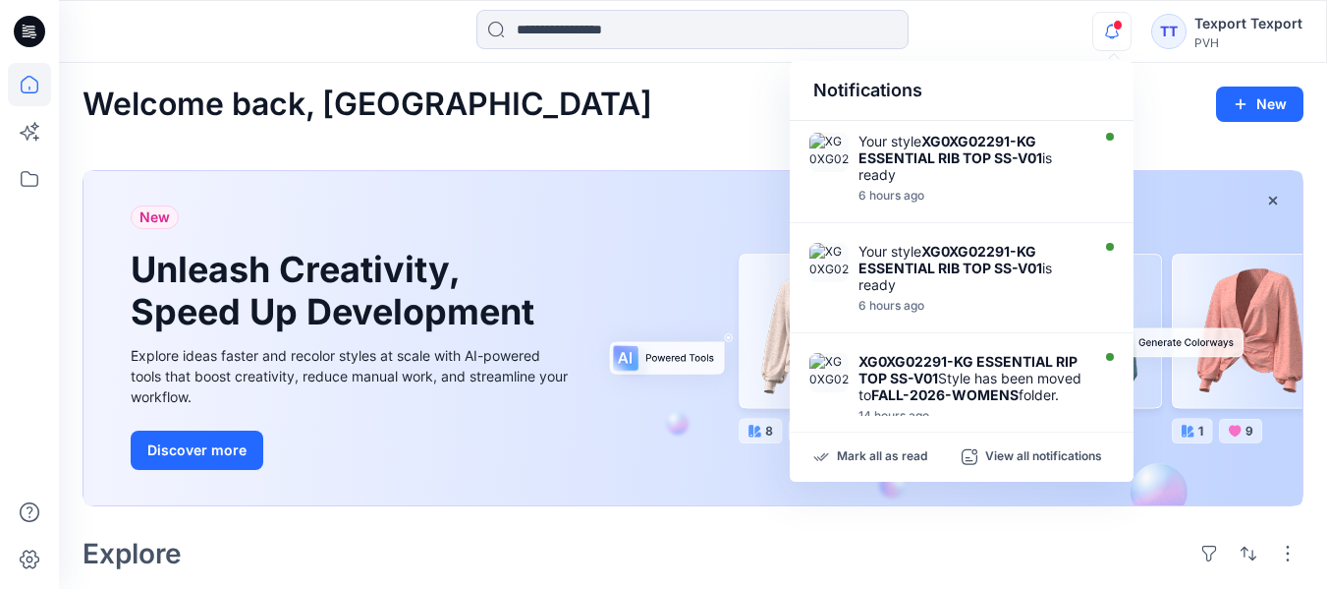
click at [1163, 97] on div "Welcome back, [GEOGRAPHIC_DATA] New" at bounding box center [693, 104] width 1221 height 36
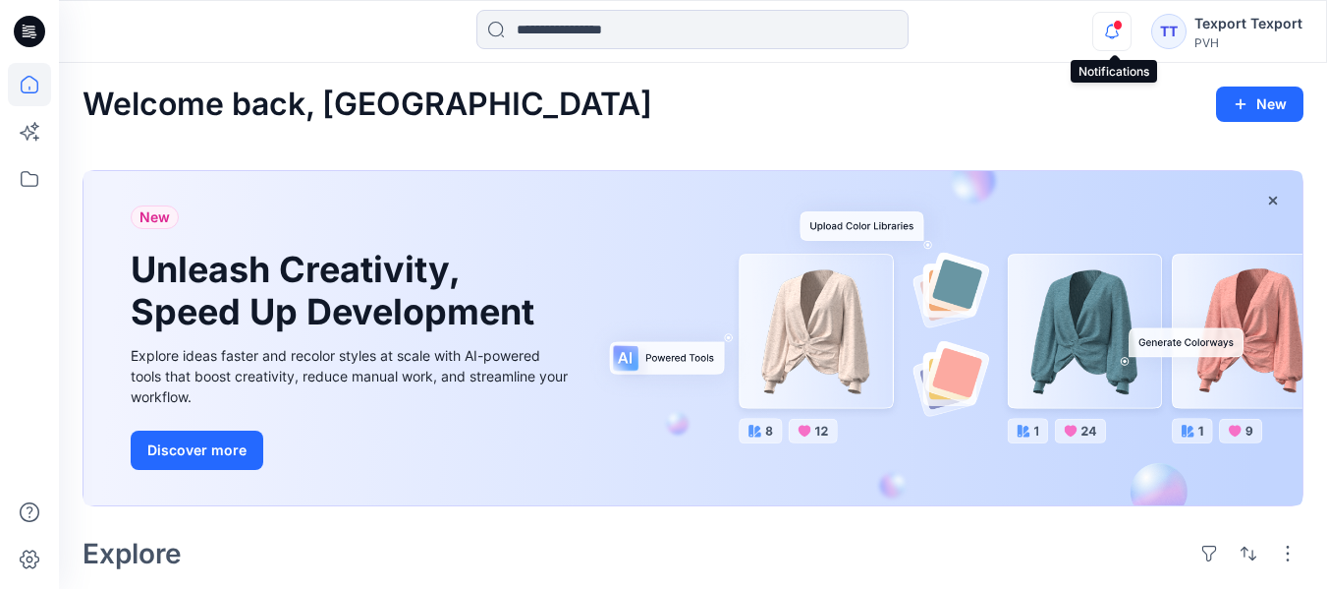
click at [1118, 33] on icon "button" at bounding box center [1112, 31] width 37 height 39
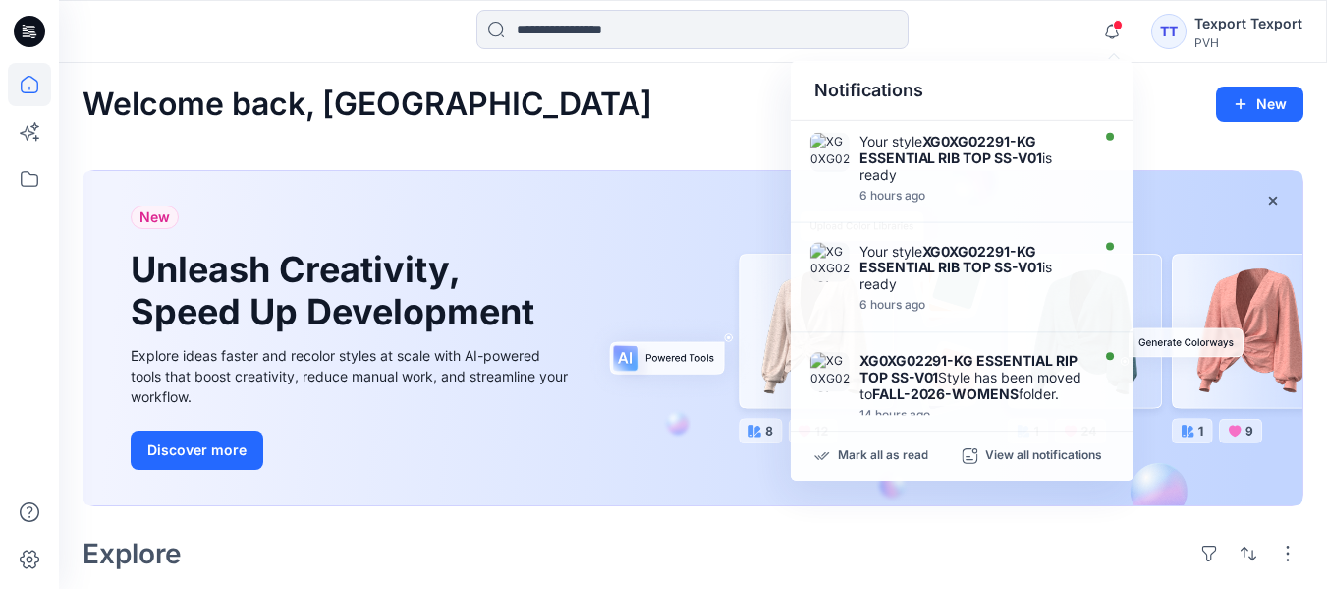
click at [1163, 101] on div "Welcome back, [GEOGRAPHIC_DATA] New" at bounding box center [693, 104] width 1221 height 36
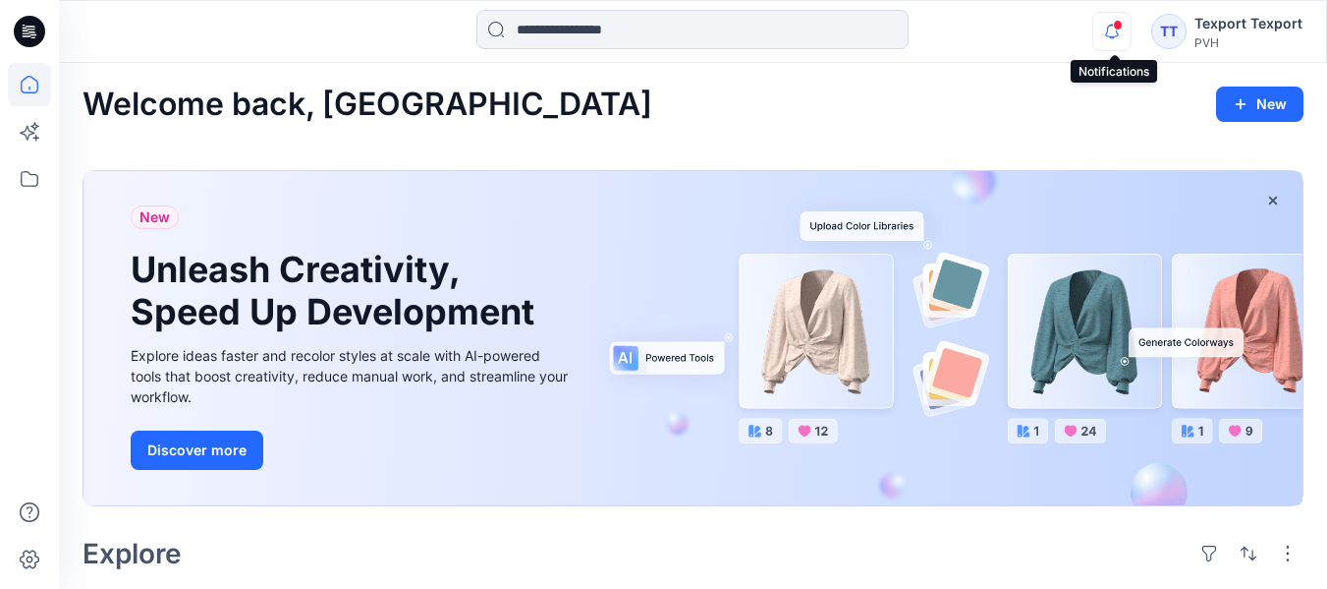
click at [1114, 29] on icon "button" at bounding box center [1112, 31] width 37 height 39
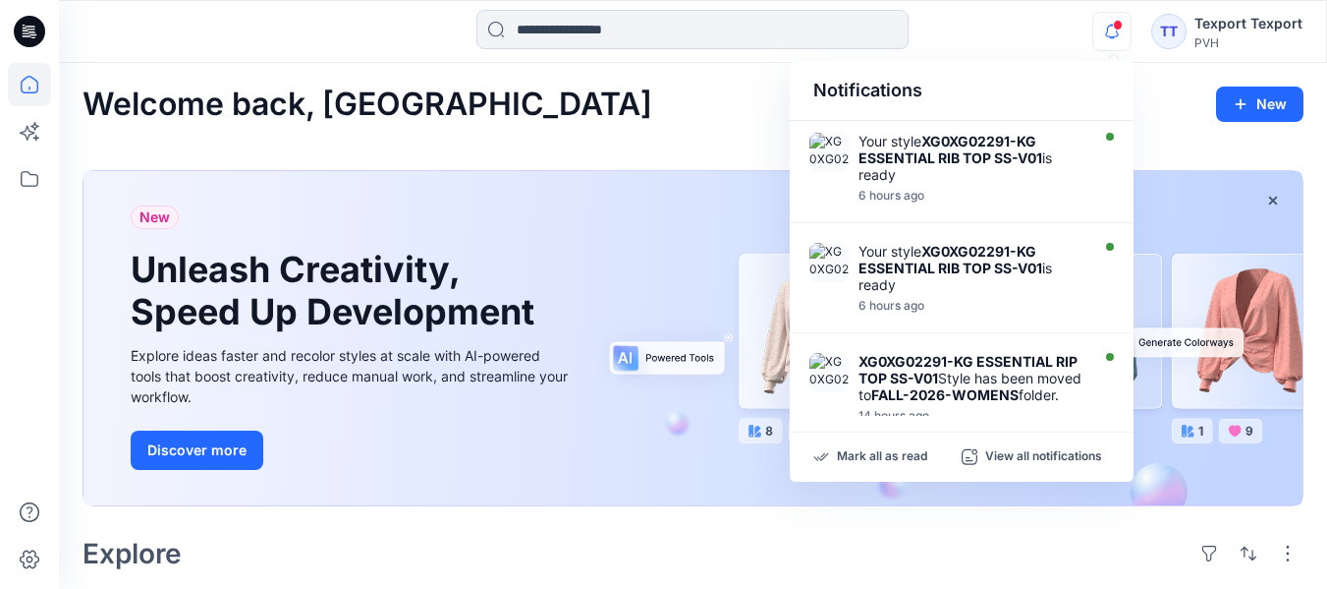
click at [1152, 109] on div "Welcome back, [GEOGRAPHIC_DATA] New" at bounding box center [693, 104] width 1221 height 36
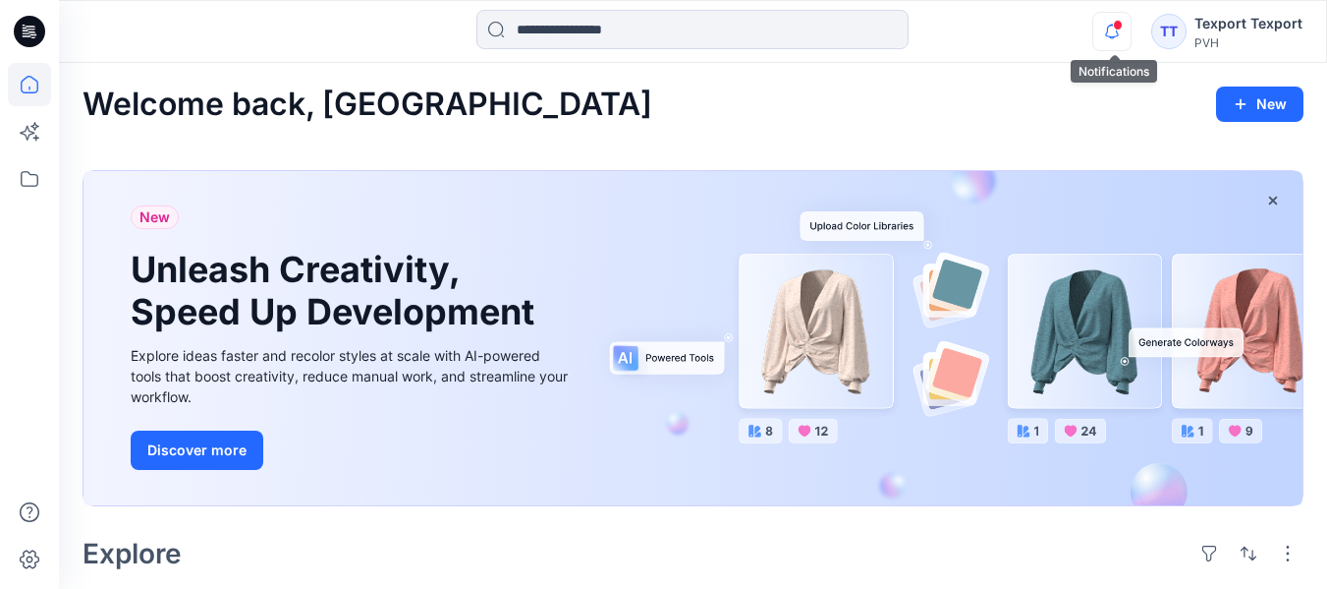
click at [1114, 33] on icon "button" at bounding box center [1112, 31] width 37 height 39
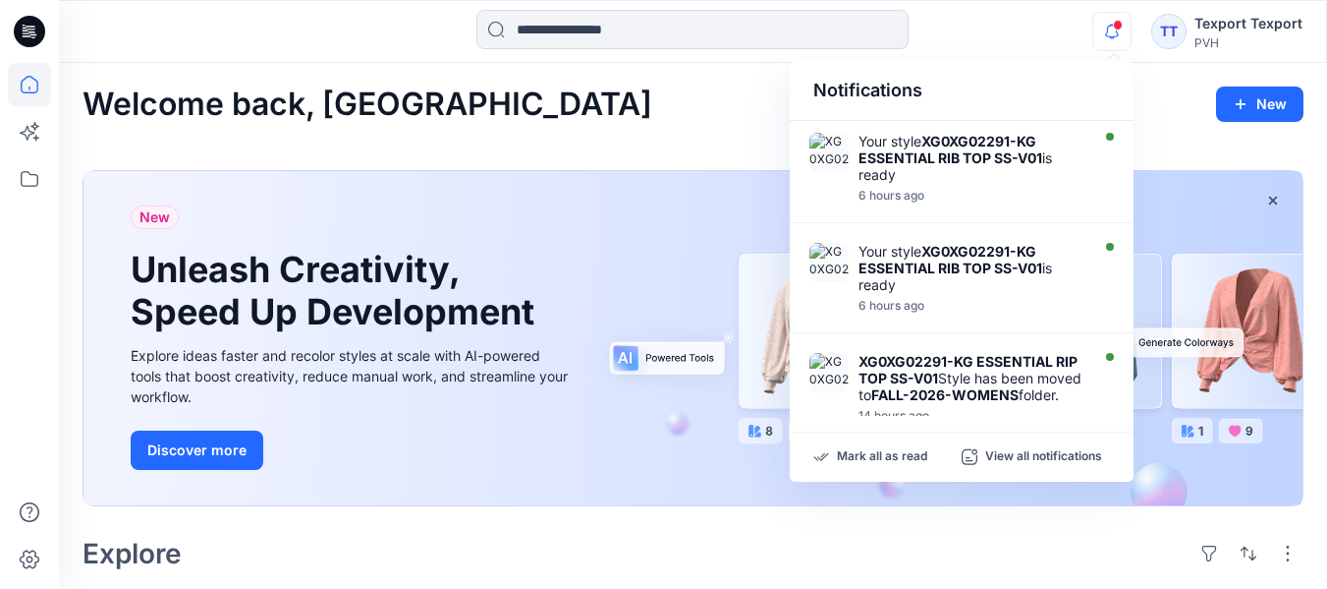
click at [1114, 33] on icon "button" at bounding box center [1112, 31] width 37 height 39
